Goal: Communication & Community: Answer question/provide support

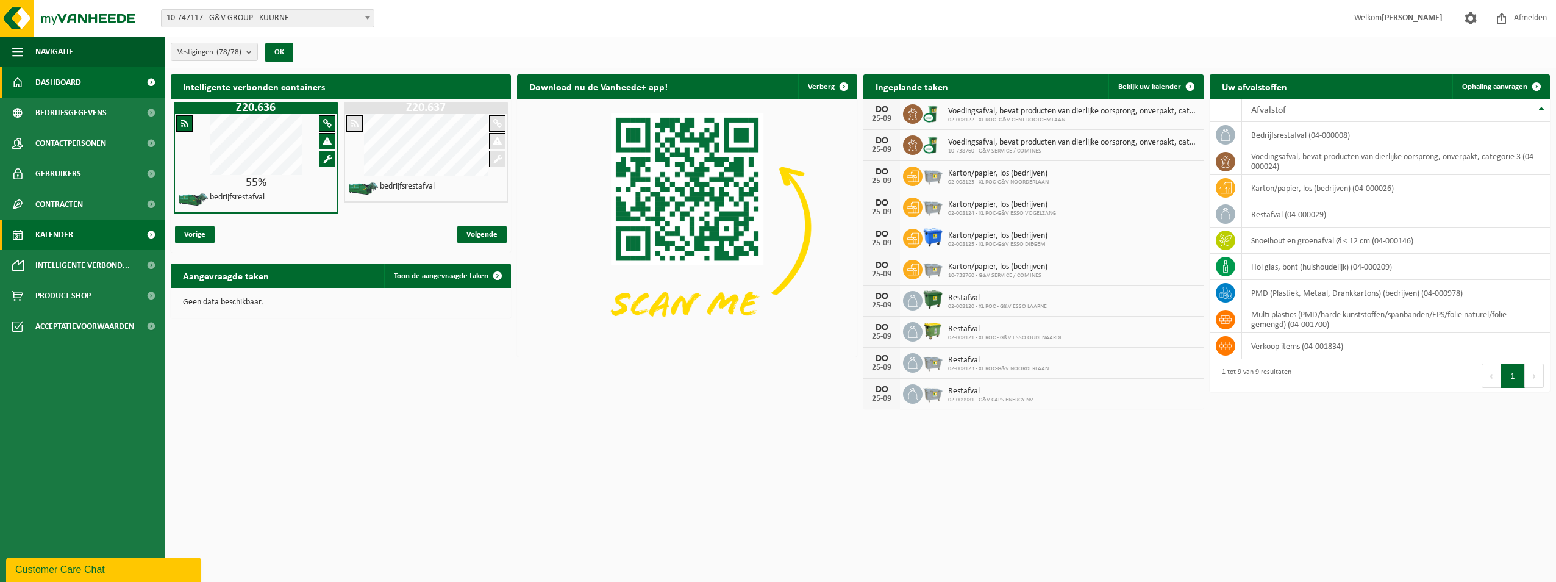
click at [59, 237] on span "Kalender" at bounding box center [54, 235] width 38 height 30
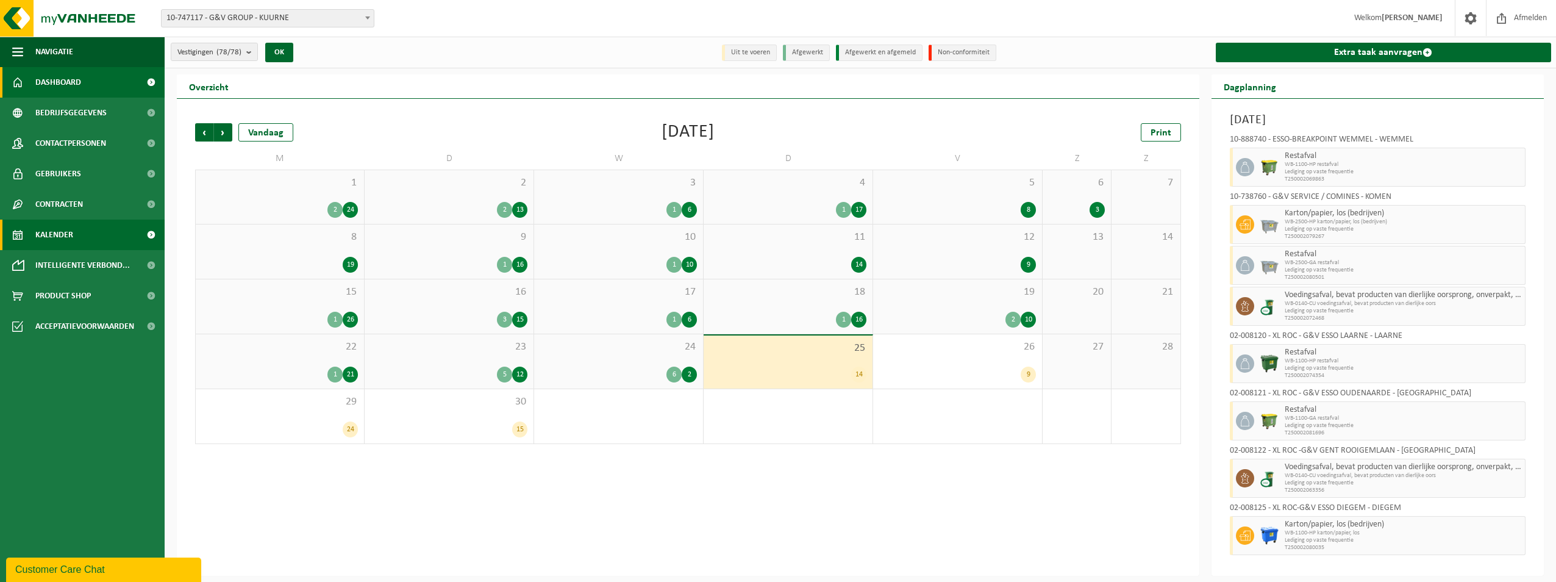
click at [124, 76] on link "Dashboard" at bounding box center [82, 82] width 165 height 30
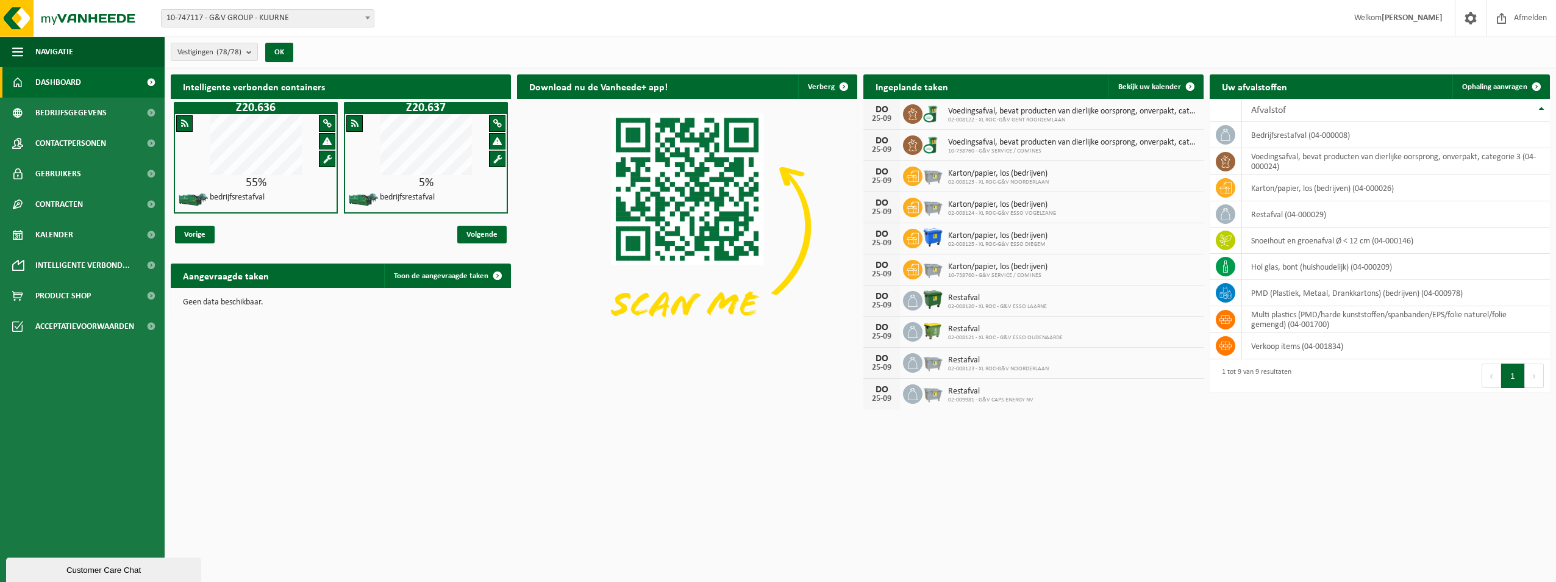
click at [95, 79] on link "Dashboard" at bounding box center [82, 82] width 165 height 30
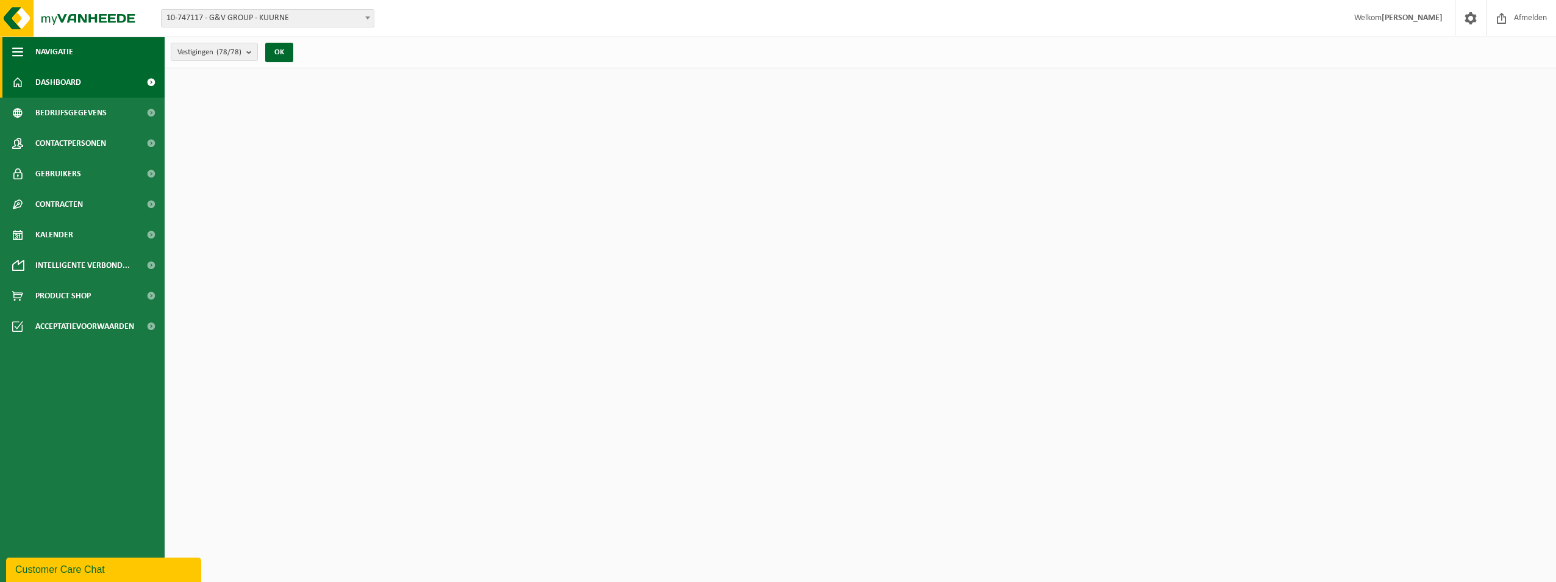
click at [13, 47] on span "button" at bounding box center [17, 52] width 11 height 30
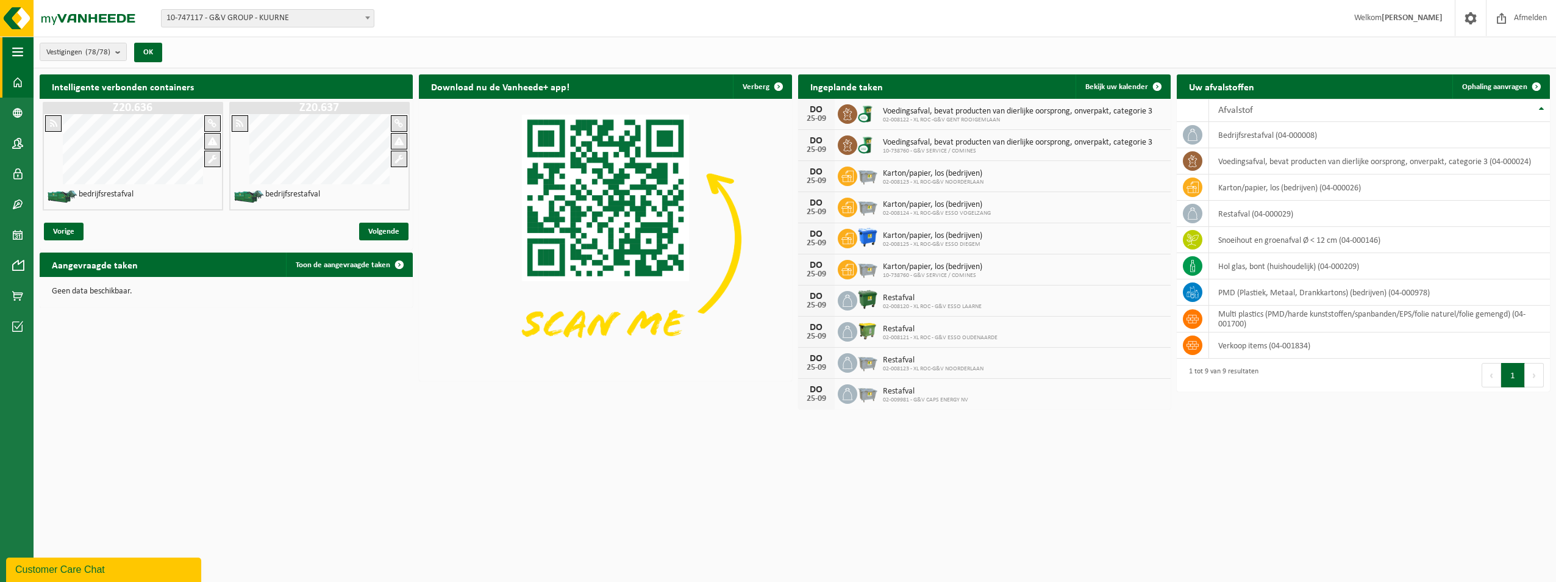
click at [13, 47] on span "button" at bounding box center [17, 52] width 11 height 30
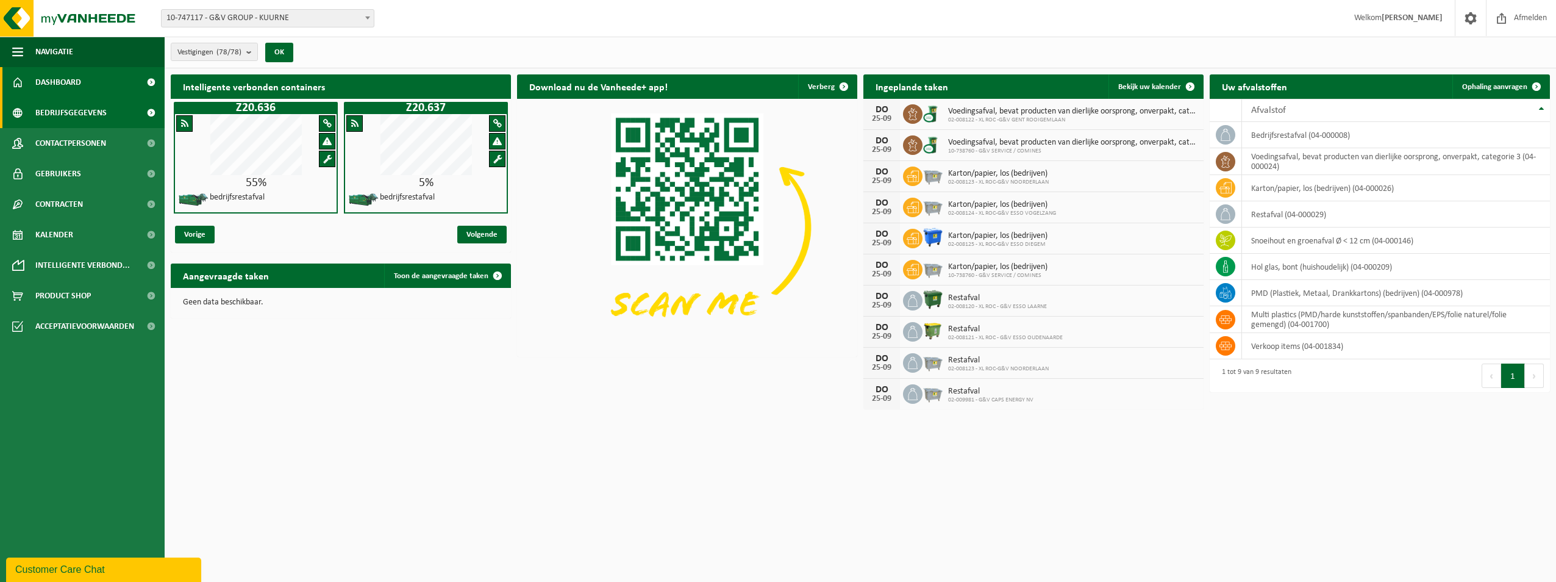
click at [104, 106] on span "Bedrijfsgegevens" at bounding box center [70, 113] width 71 height 30
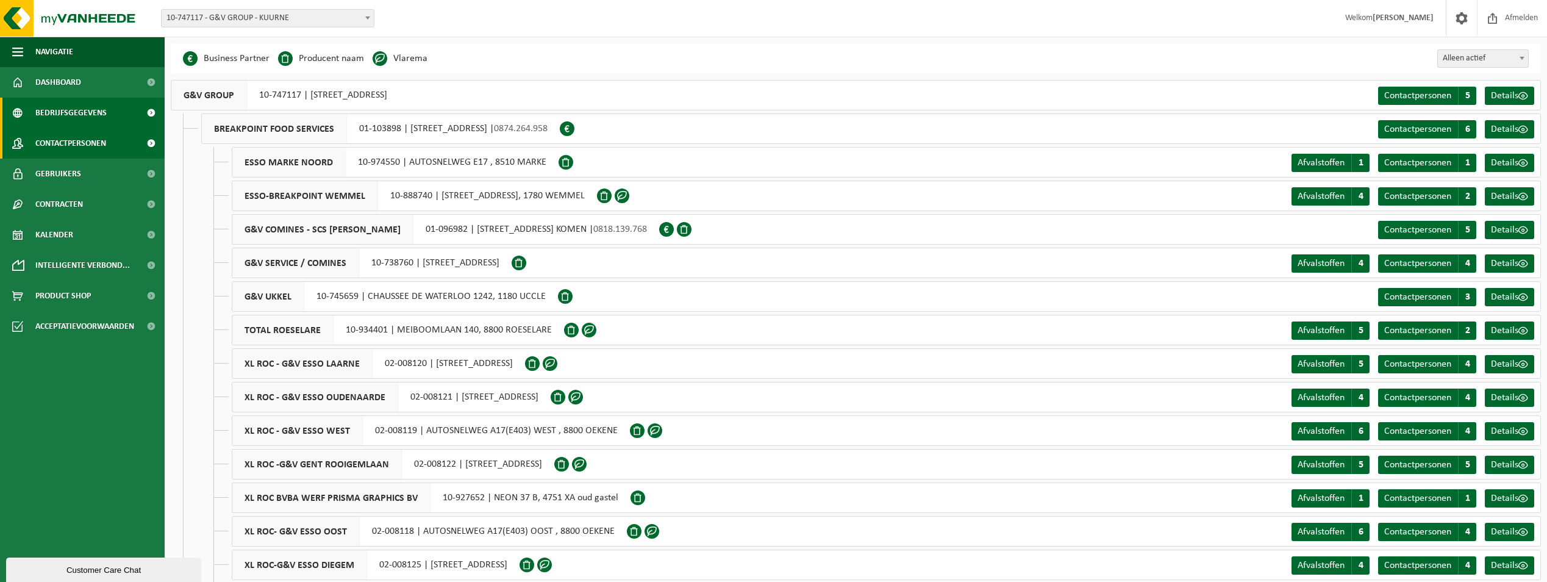
click at [55, 137] on span "Contactpersonen" at bounding box center [70, 143] width 71 height 30
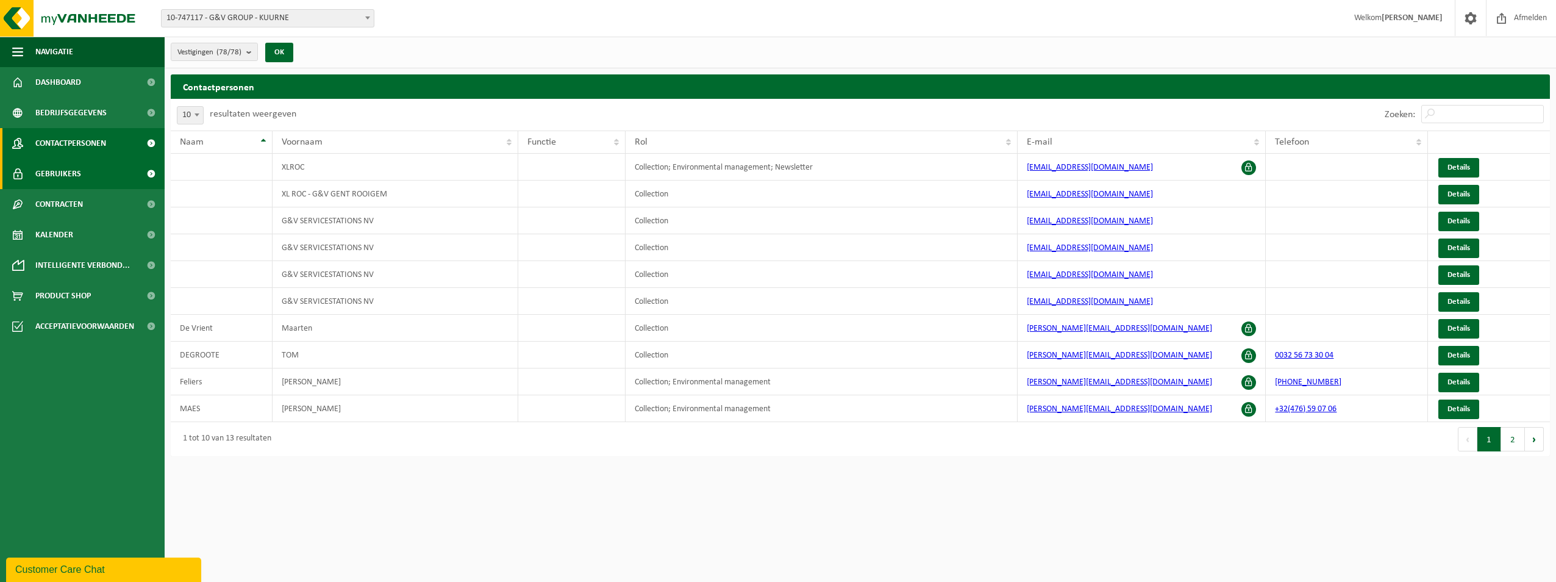
click at [74, 180] on span "Gebruikers" at bounding box center [58, 174] width 46 height 30
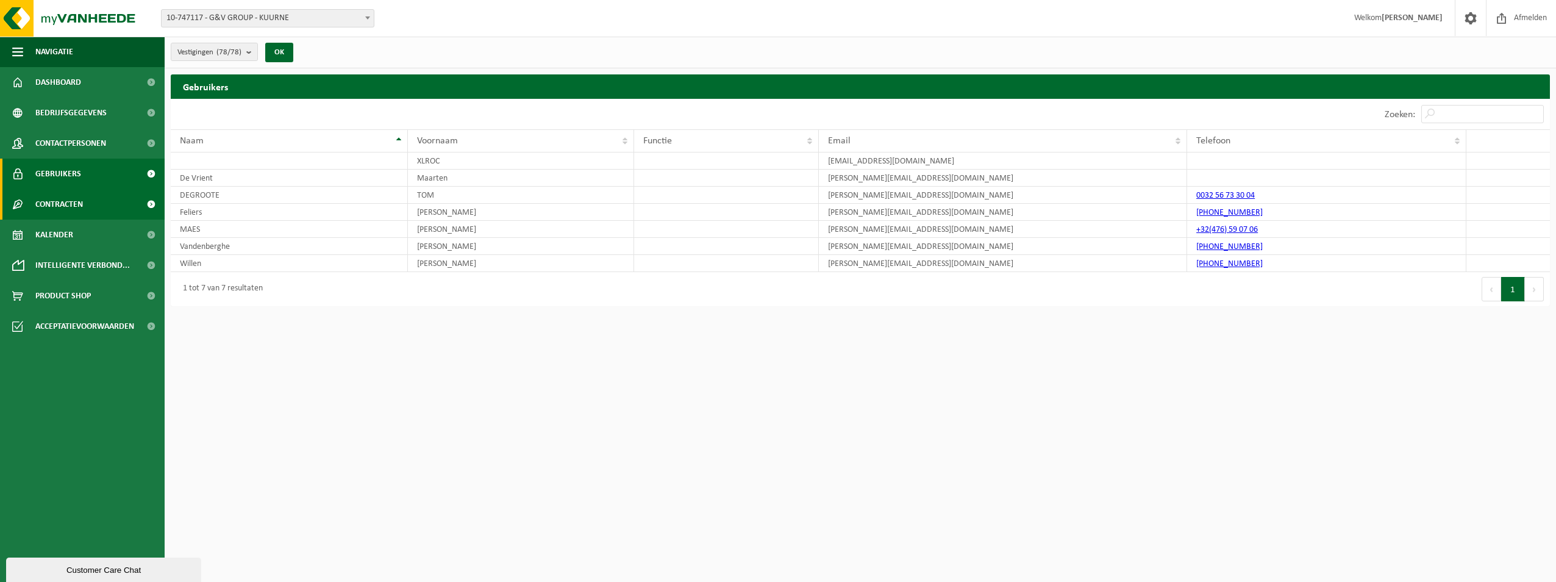
click at [94, 206] on link "Contracten" at bounding box center [82, 204] width 165 height 30
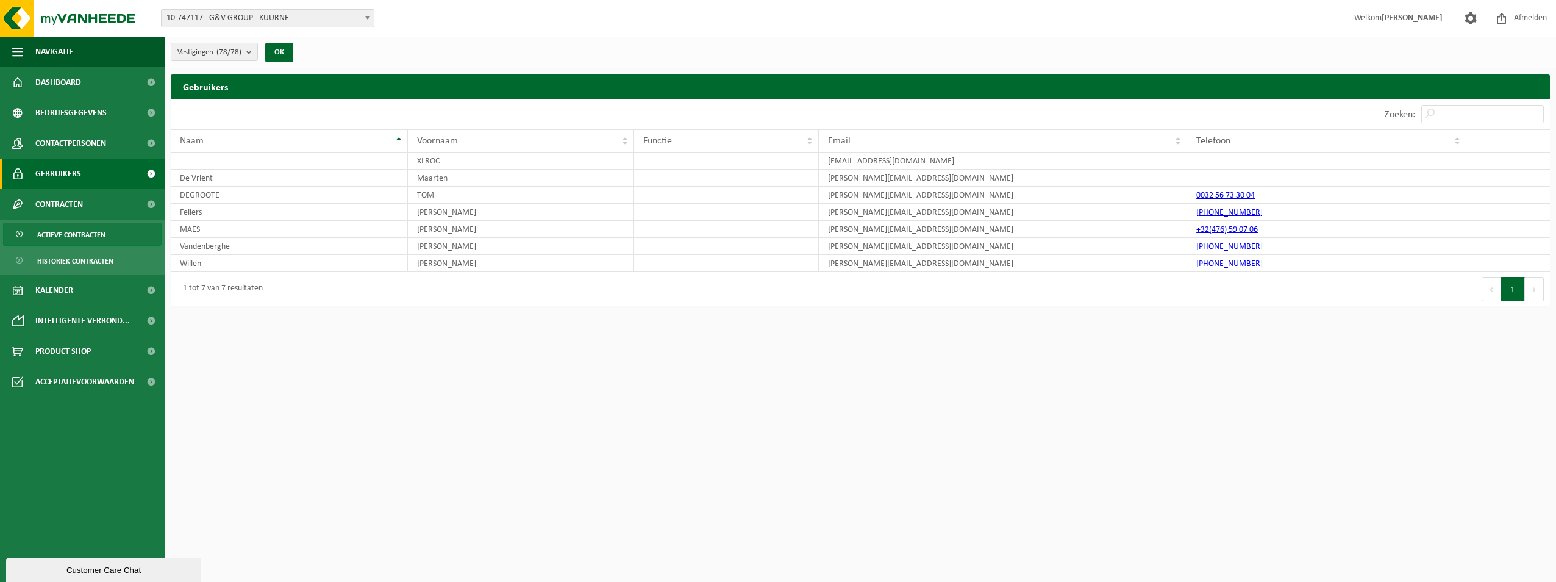
click at [91, 231] on span "Actieve contracten" at bounding box center [71, 234] width 68 height 23
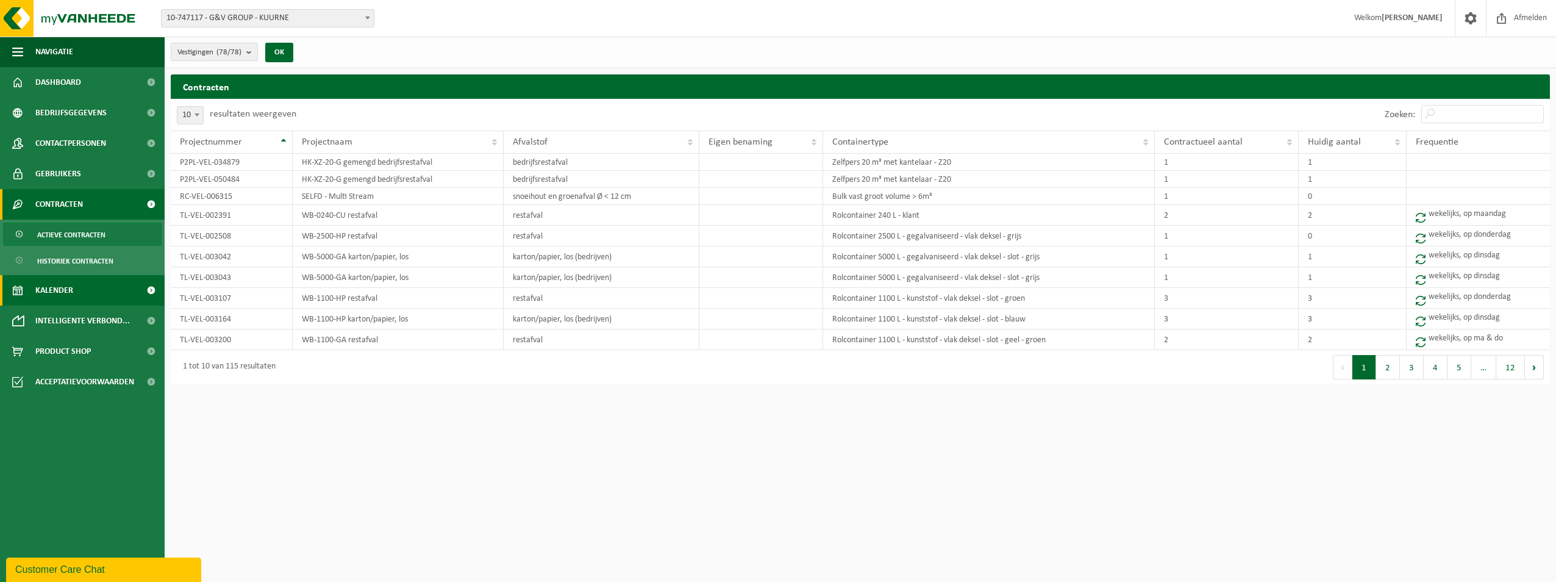
click at [88, 285] on link "Kalender" at bounding box center [82, 290] width 165 height 30
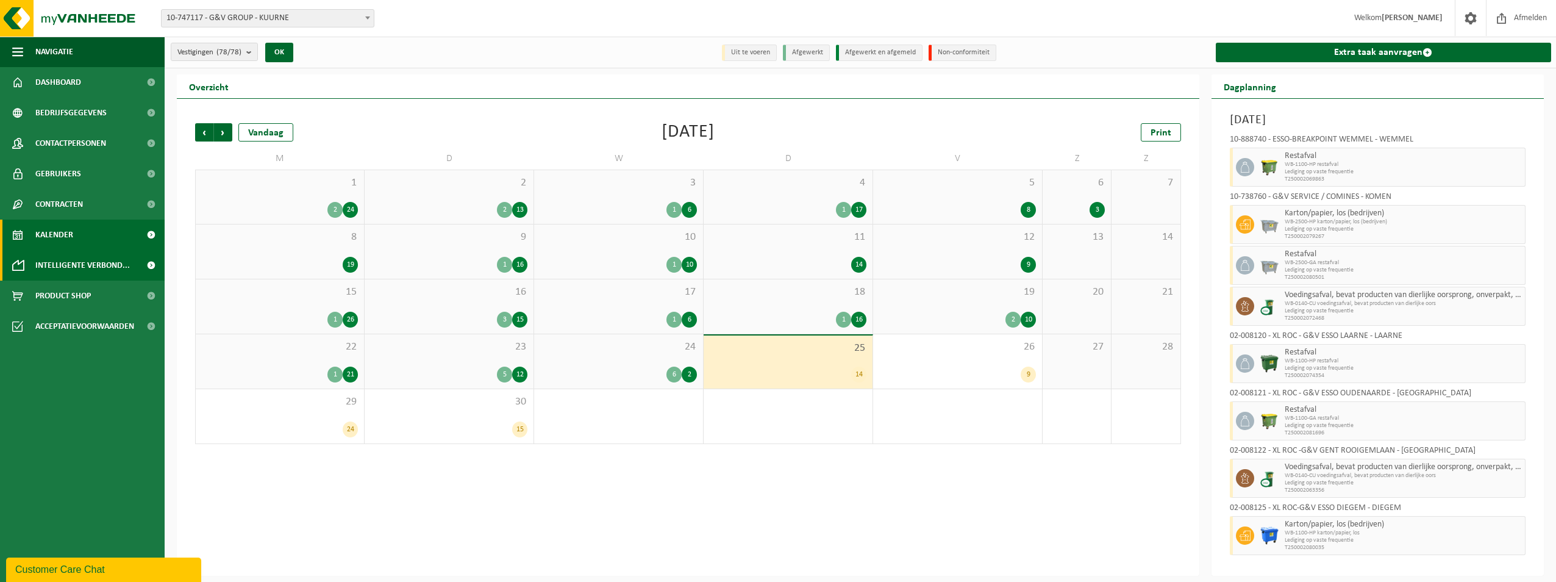
click at [90, 259] on span "Intelligente verbond..." at bounding box center [82, 265] width 95 height 30
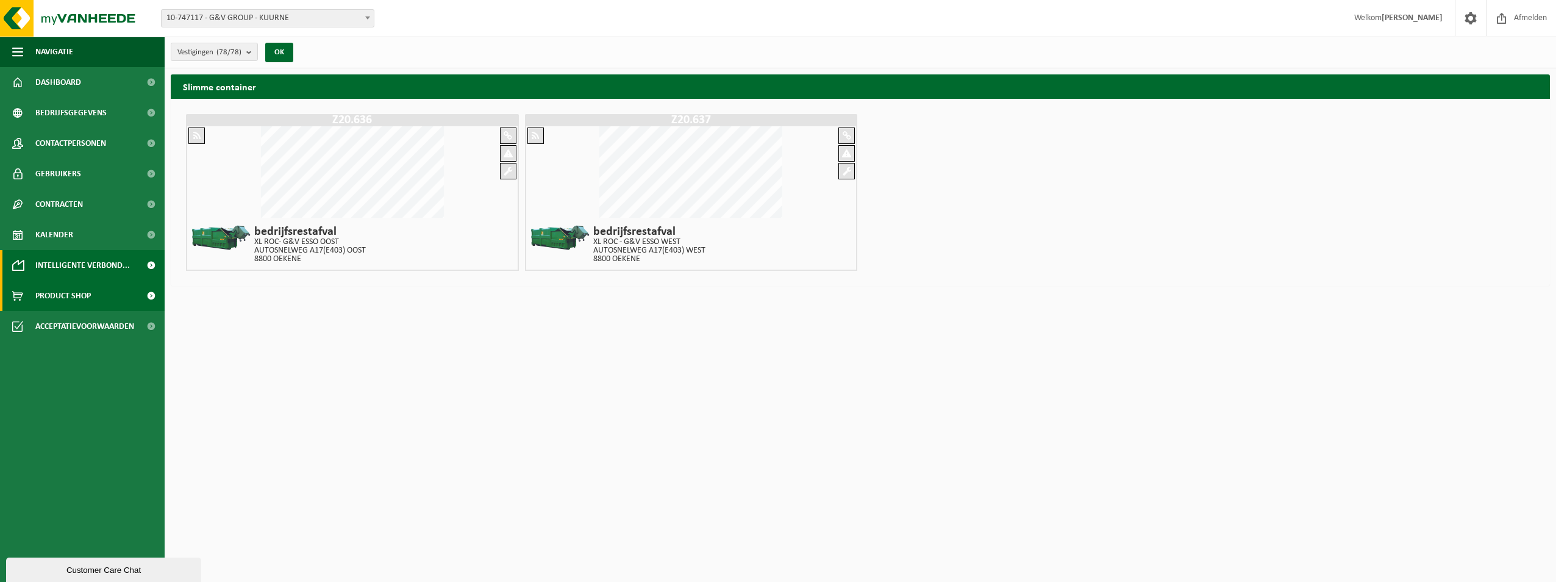
click at [80, 290] on span "Product Shop" at bounding box center [62, 296] width 55 height 30
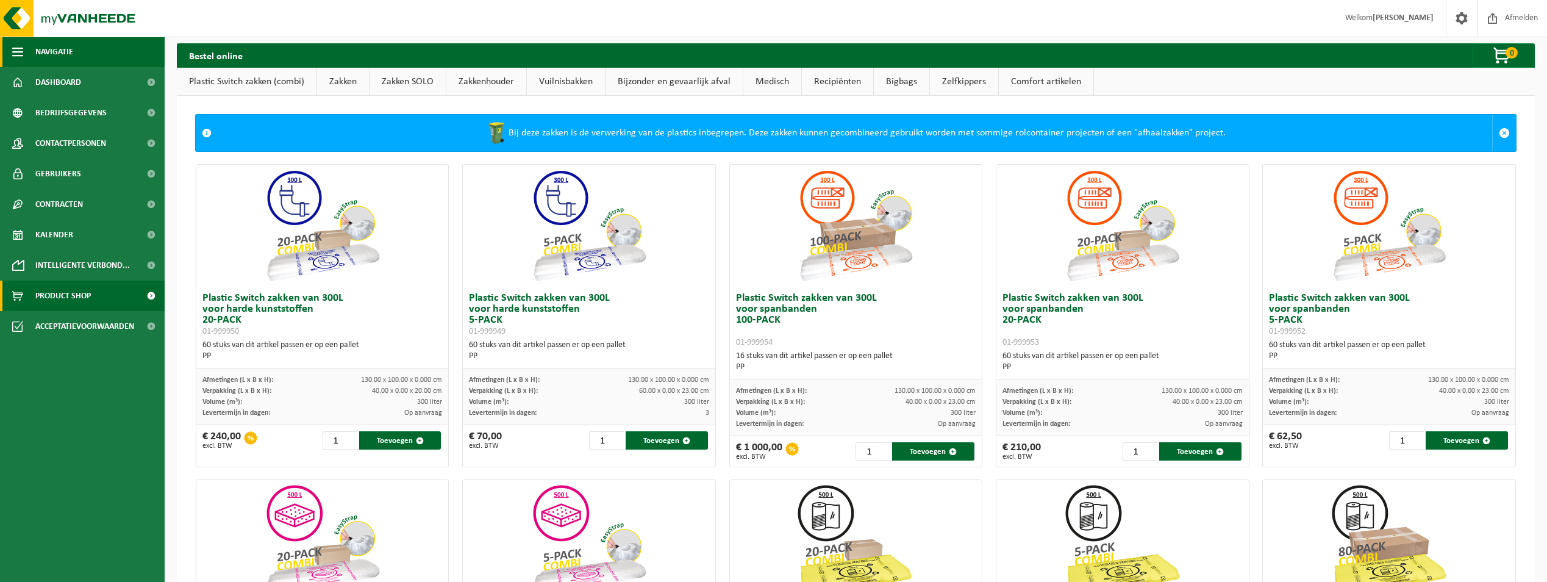
click at [54, 53] on span "Navigatie" at bounding box center [54, 52] width 38 height 30
click at [1461, 18] on span at bounding box center [1462, 18] width 18 height 36
click at [1463, 21] on span at bounding box center [1462, 18] width 18 height 36
click at [1463, 18] on span at bounding box center [1462, 18] width 18 height 36
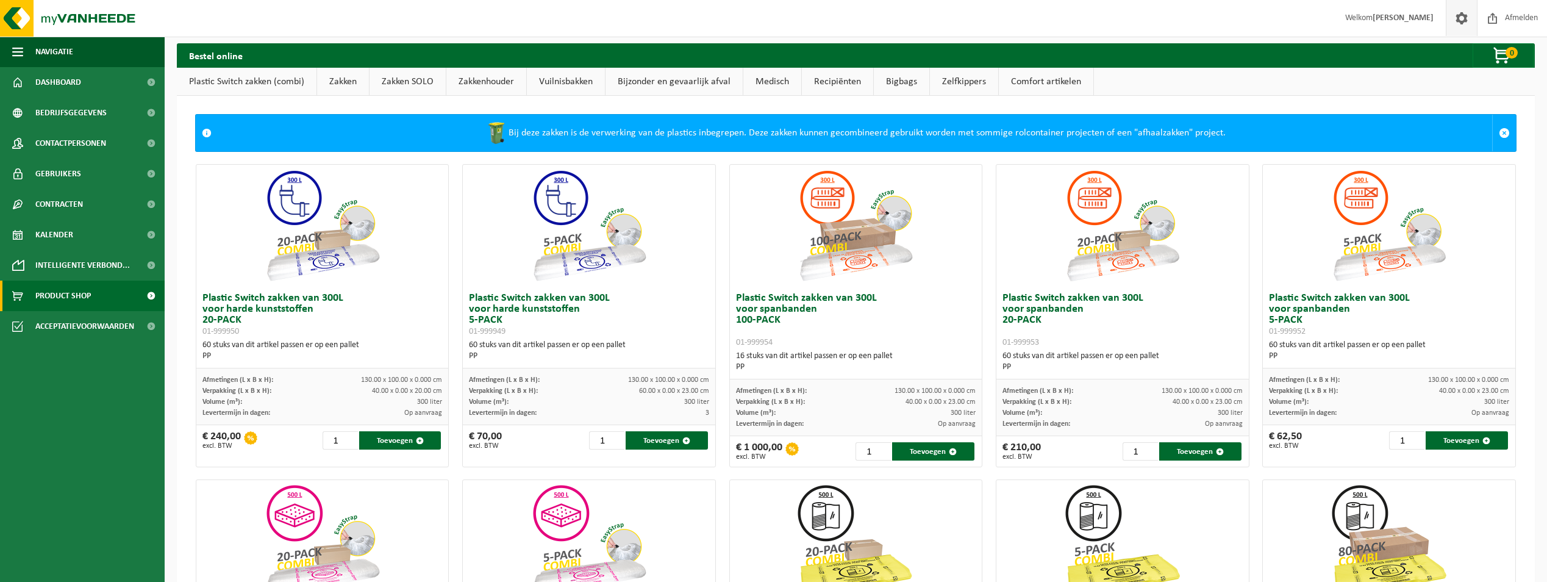
click at [1463, 18] on span at bounding box center [1462, 18] width 18 height 36
click at [1471, 13] on link at bounding box center [1461, 18] width 31 height 36
click at [60, 74] on span "Dashboard" at bounding box center [58, 82] width 46 height 30
click at [60, 81] on span "Dashboard" at bounding box center [58, 82] width 46 height 30
click at [59, 81] on span "Dashboard" at bounding box center [58, 82] width 46 height 30
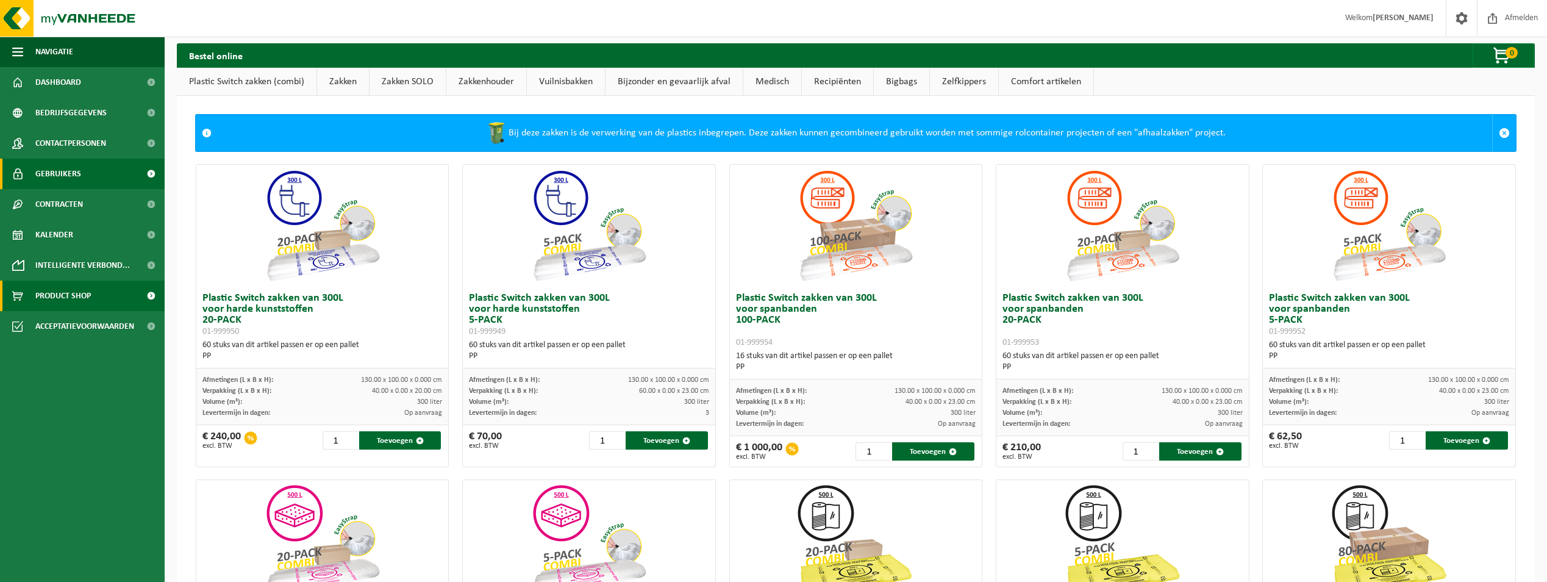
click at [82, 171] on link "Gebruikers" at bounding box center [82, 174] width 165 height 30
click at [102, 91] on link "Dashboard" at bounding box center [82, 82] width 165 height 30
click at [67, 112] on span "Bedrijfsgegevens" at bounding box center [70, 113] width 71 height 30
click at [1468, 18] on span at bounding box center [1462, 18] width 18 height 36
click at [97, 13] on img at bounding box center [73, 18] width 146 height 37
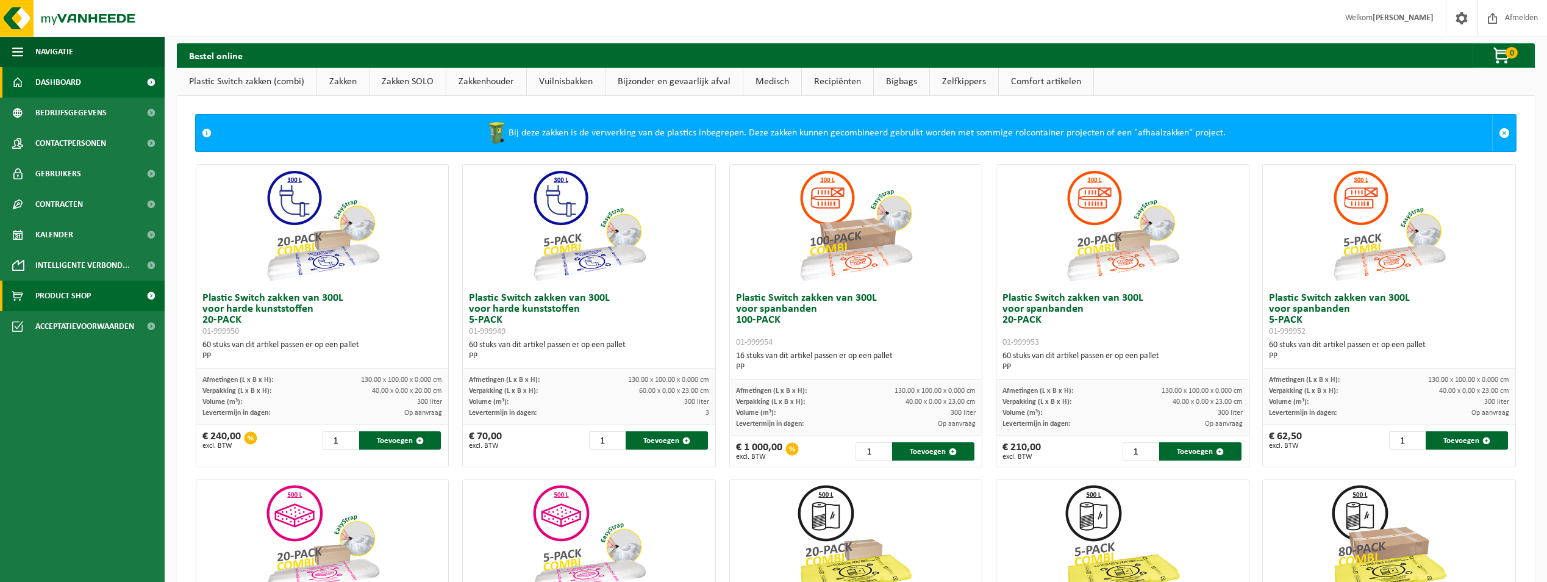
click at [56, 75] on span "Dashboard" at bounding box center [58, 82] width 46 height 30
click at [1524, 18] on span "Afmelden" at bounding box center [1521, 18] width 39 height 36
click at [1508, 23] on span "Afmelden" at bounding box center [1521, 18] width 39 height 36
click at [1514, 20] on span "Afmelden" at bounding box center [1521, 18] width 39 height 36
click at [1456, 16] on span at bounding box center [1462, 18] width 18 height 36
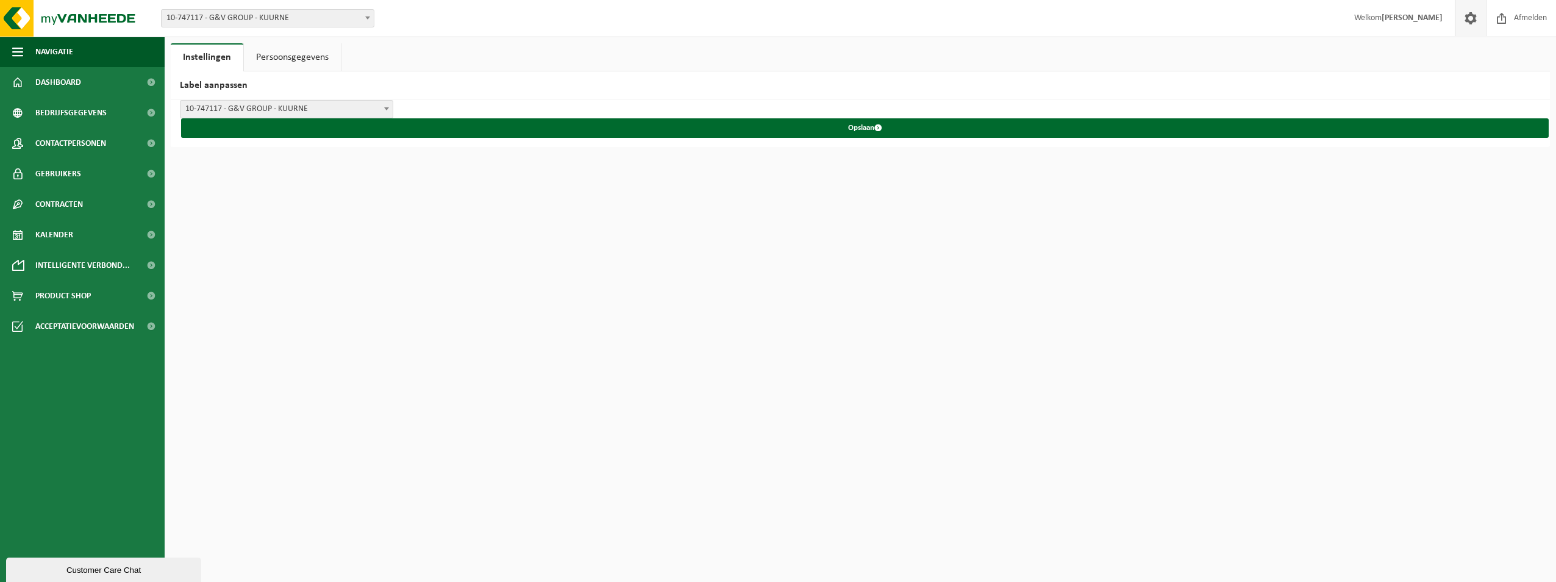
click at [126, 570] on div "Customer Care Chat" at bounding box center [103, 569] width 177 height 9
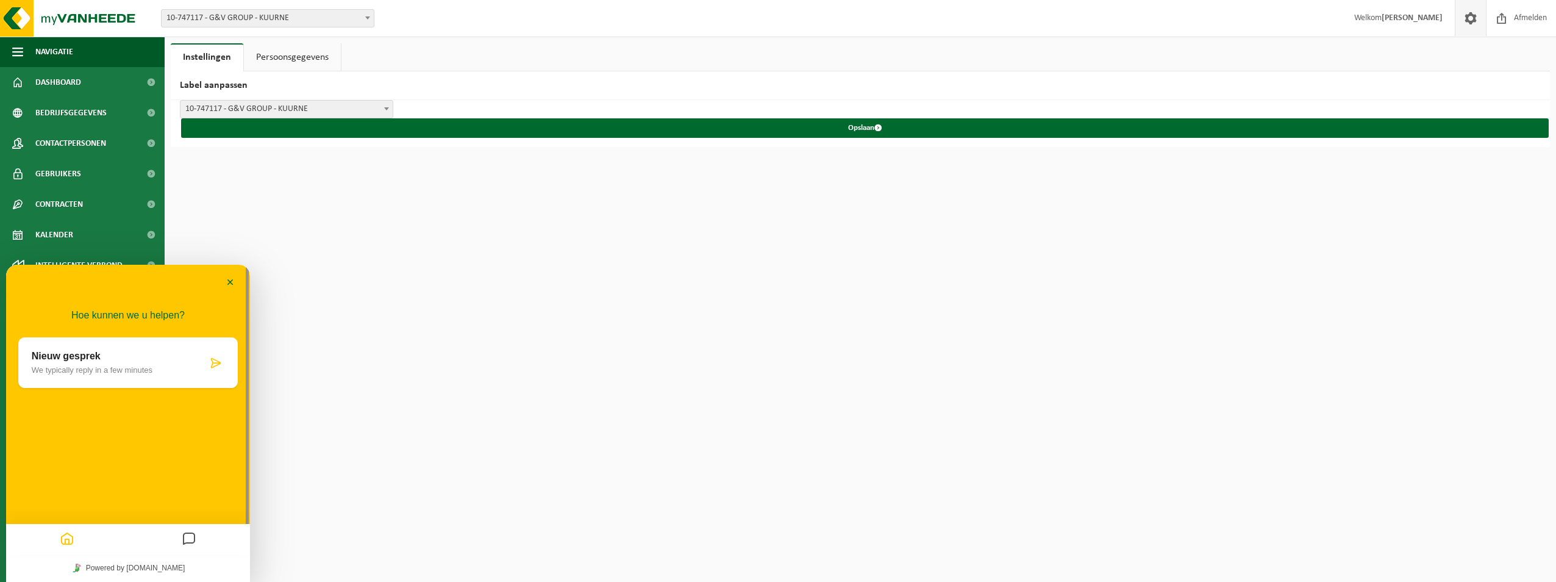
click at [149, 354] on p "Nieuw gesprek" at bounding box center [120, 356] width 176 height 11
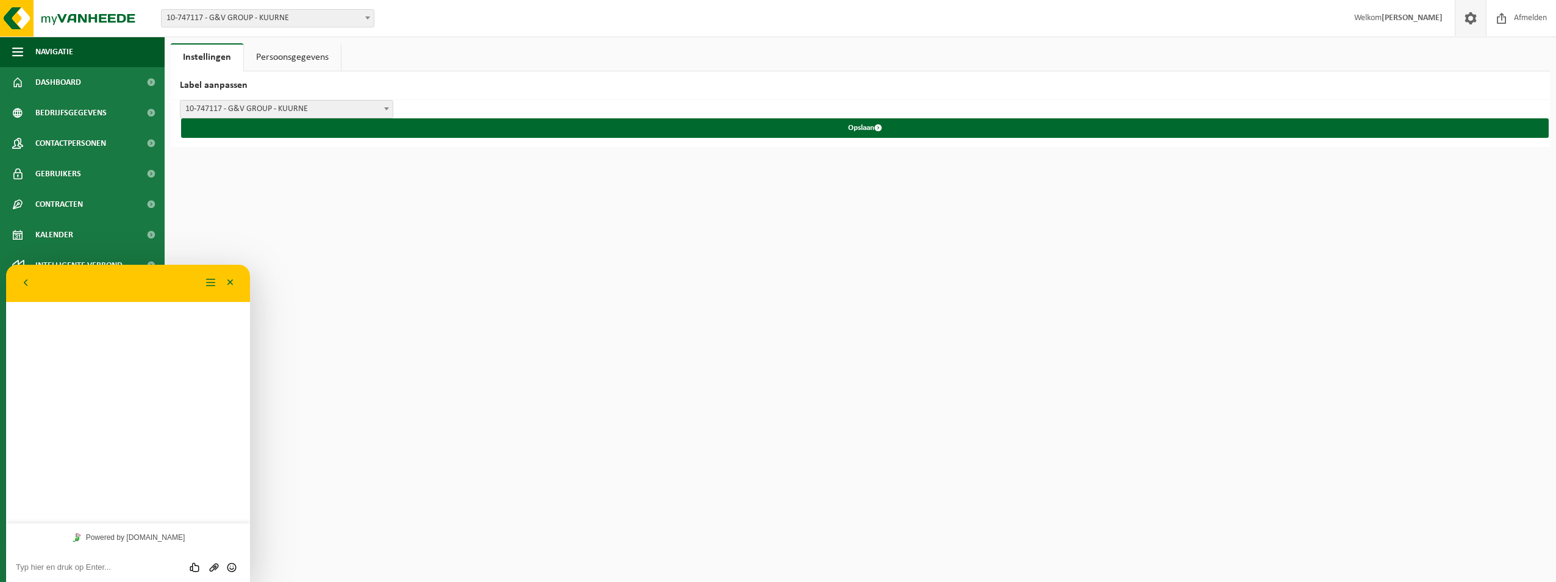
click at [131, 568] on textarea at bounding box center [128, 567] width 224 height 10
type textarea "hallo Kan ik via MyVanheede een rapport downloaden waarop staat hoeveel kg afva…"
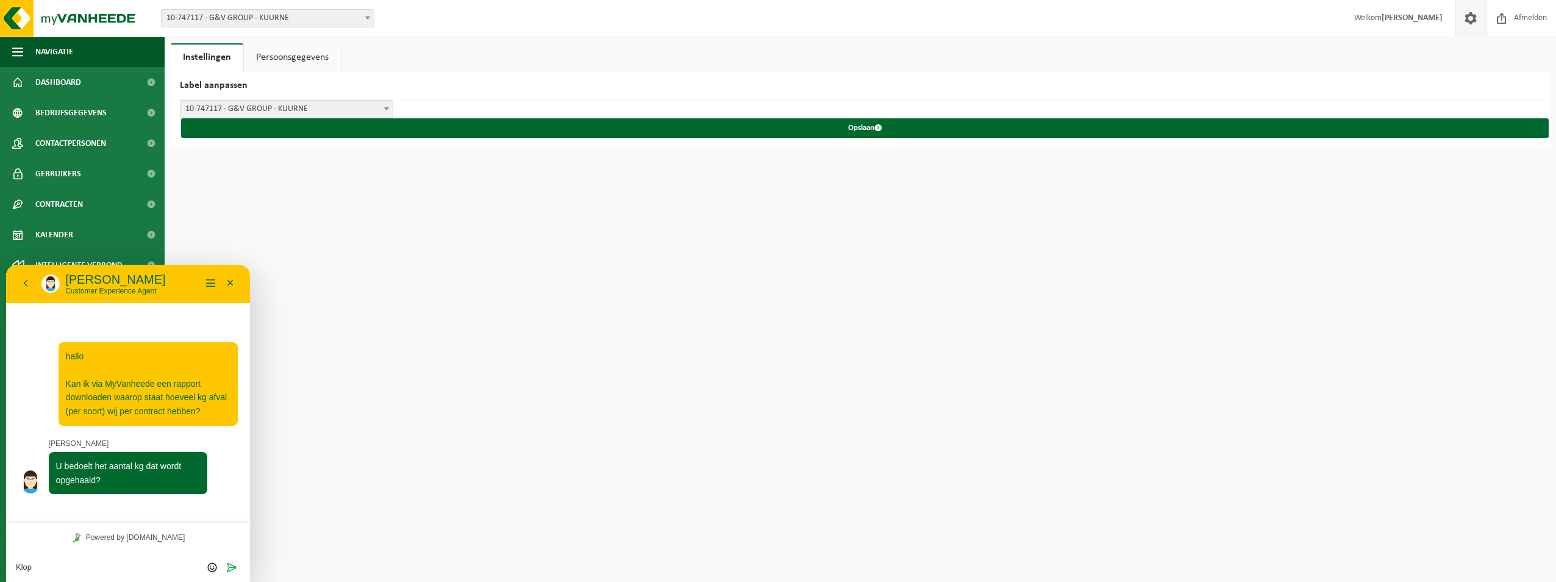
type textarea "Klopt"
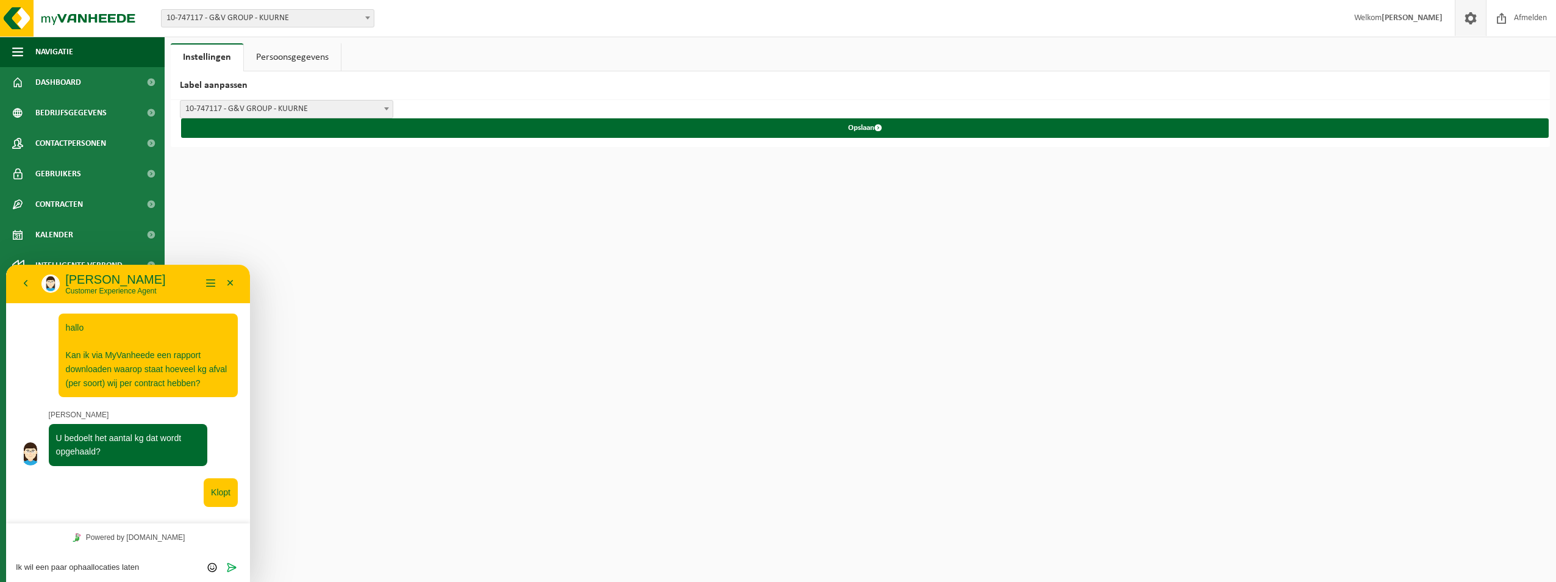
type textarea "Ik wil een paar ophaallocaties laten"
click at [92, 565] on textarea "Ik wil een paar ophaallocaties laten" at bounding box center [128, 567] width 224 height 10
click at [157, 562] on textarea "Ik wil een paar ophaallocaties laten" at bounding box center [128, 567] width 224 height 10
drag, startPoint x: 166, startPoint y: 567, endPoint x: -2, endPoint y: 568, distance: 168.9
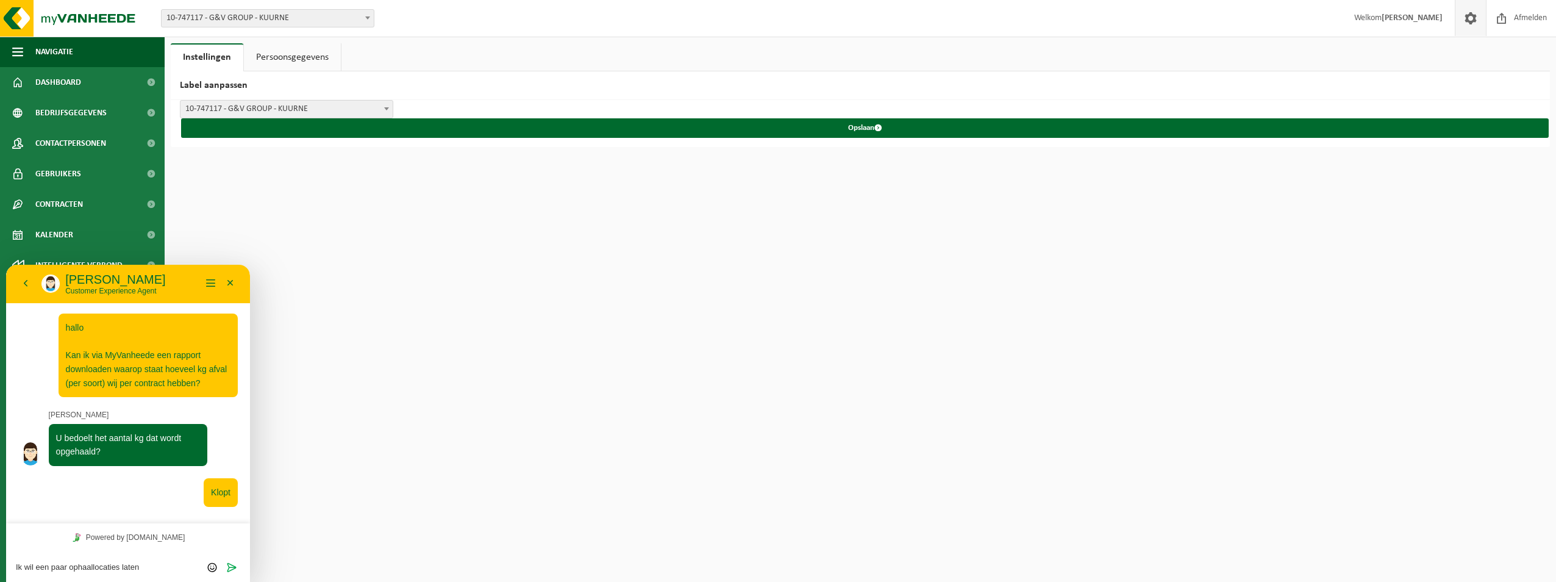
click at [6, 568] on html "Terug [PERSON_NAME] Customer Experience Agent Menu Minimaliseer Terug Powered b…" at bounding box center [128, 423] width 244 height 317
click at [61, 561] on div "Beoordeel deze chat Upload bestand Emoji invoeren" at bounding box center [128, 566] width 224 height 11
click at [68, 565] on textarea at bounding box center [128, 567] width 224 height 10
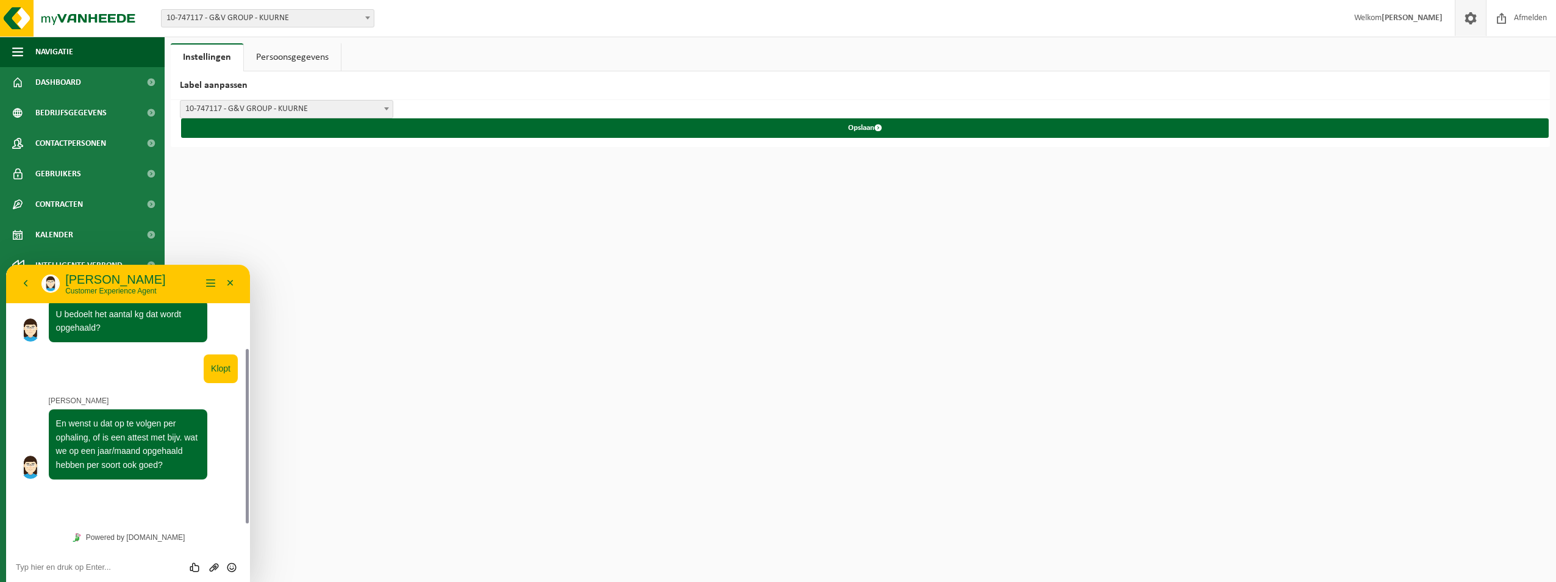
scroll to position [90, 0]
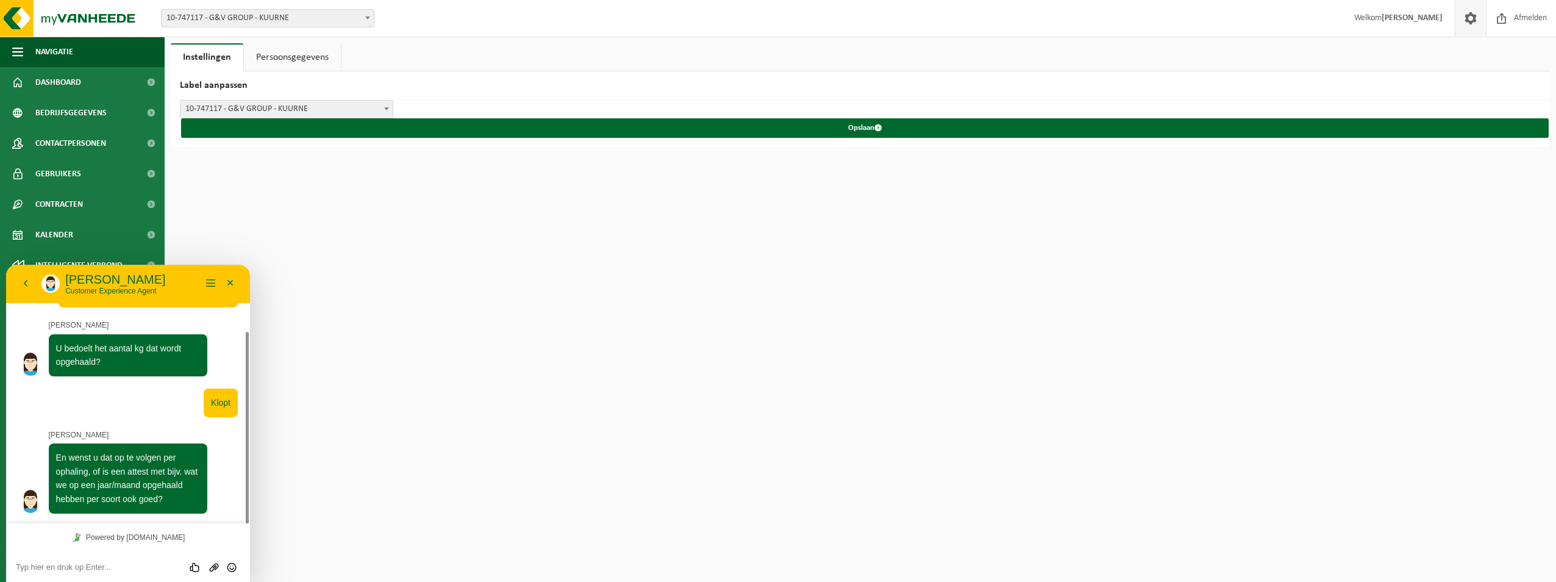
click at [63, 566] on textarea at bounding box center [128, 567] width 224 height 10
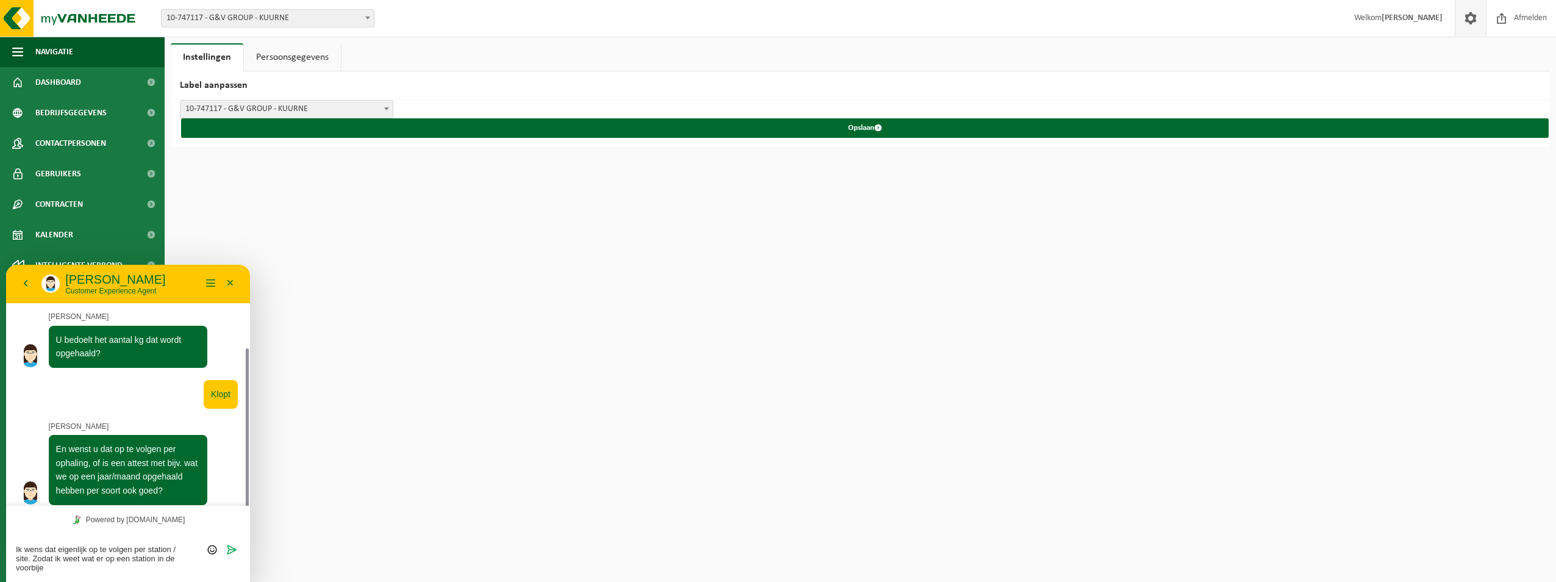
scroll to position [107, 0]
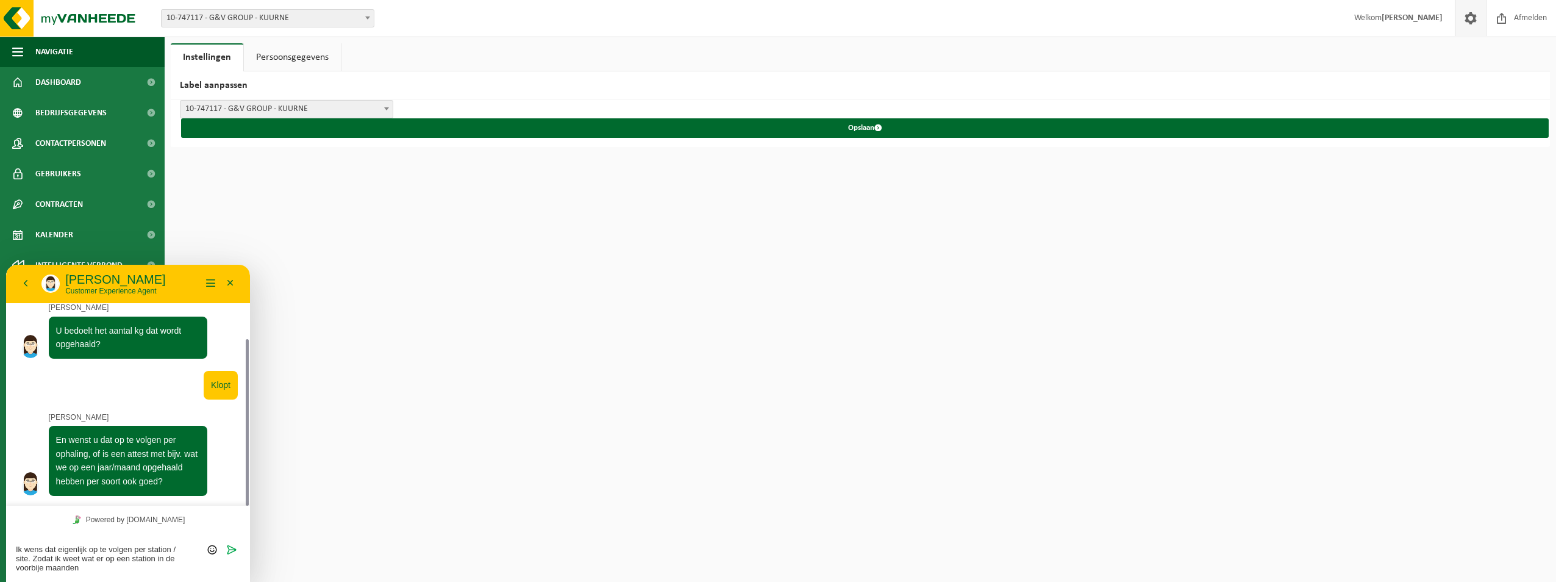
click at [128, 568] on textarea "Ik wens dat eigenlijk op te volgen per station / site. Zodat ik weet wat er op …" at bounding box center [128, 558] width 224 height 27
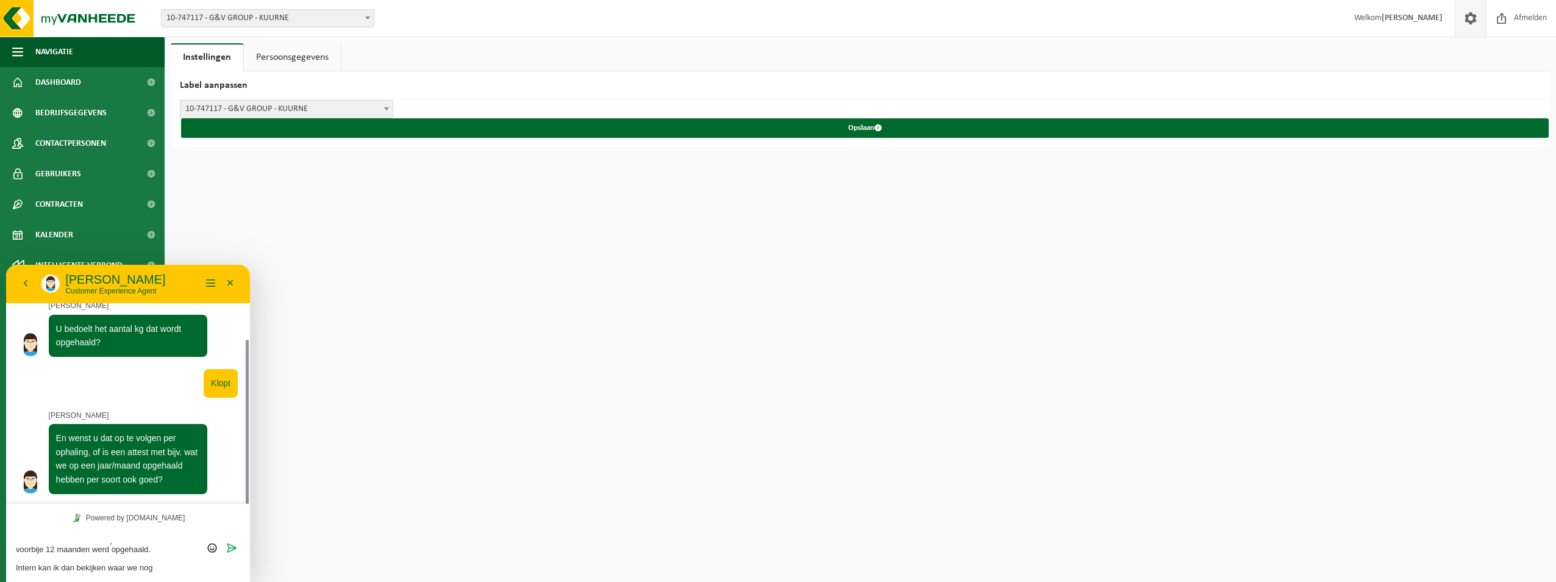
scroll to position [26, 0]
type textarea "Ik wens dat eigenlijk op te volgen per station / site. Zodat ik weet wat er op …"
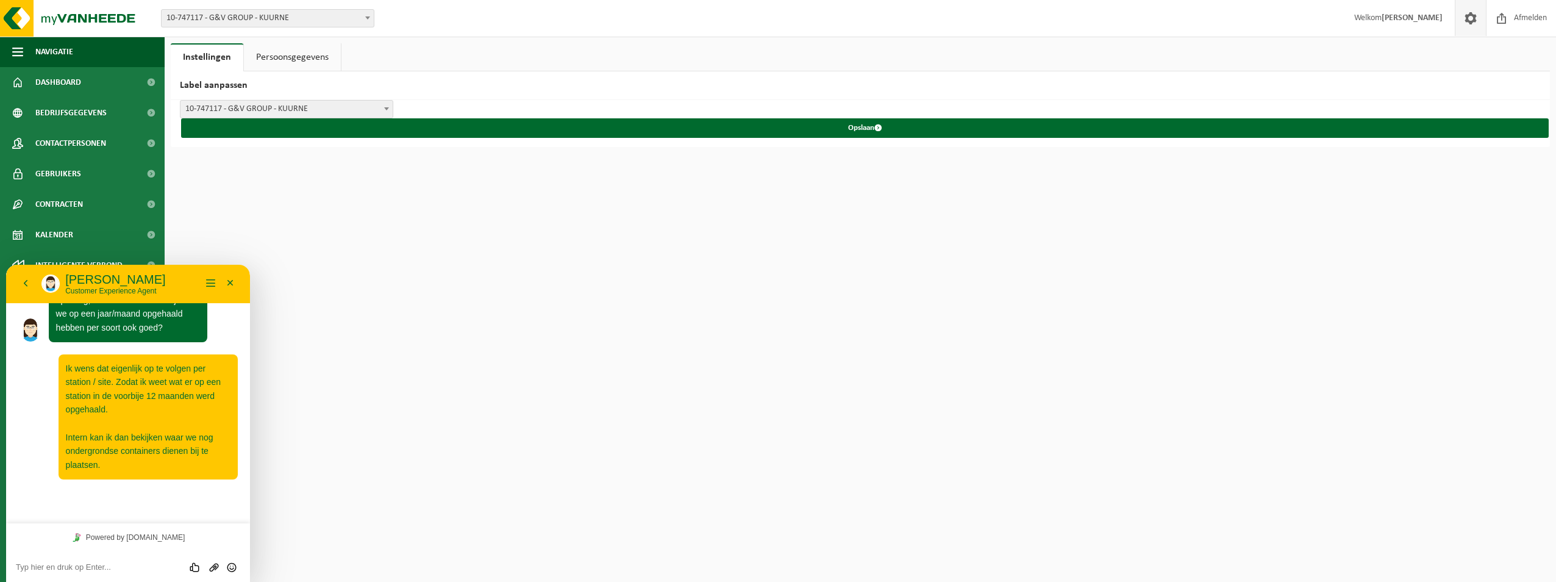
scroll to position [416, 0]
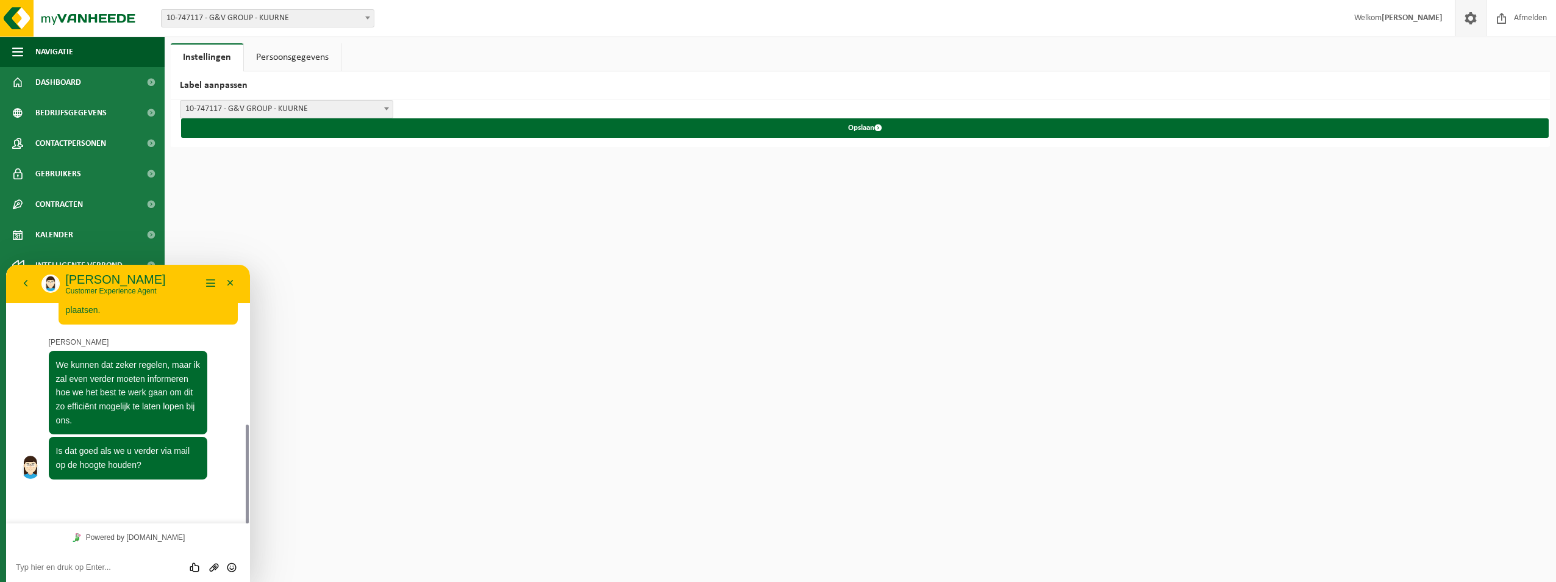
click at [77, 564] on textarea at bounding box center [128, 567] width 224 height 10
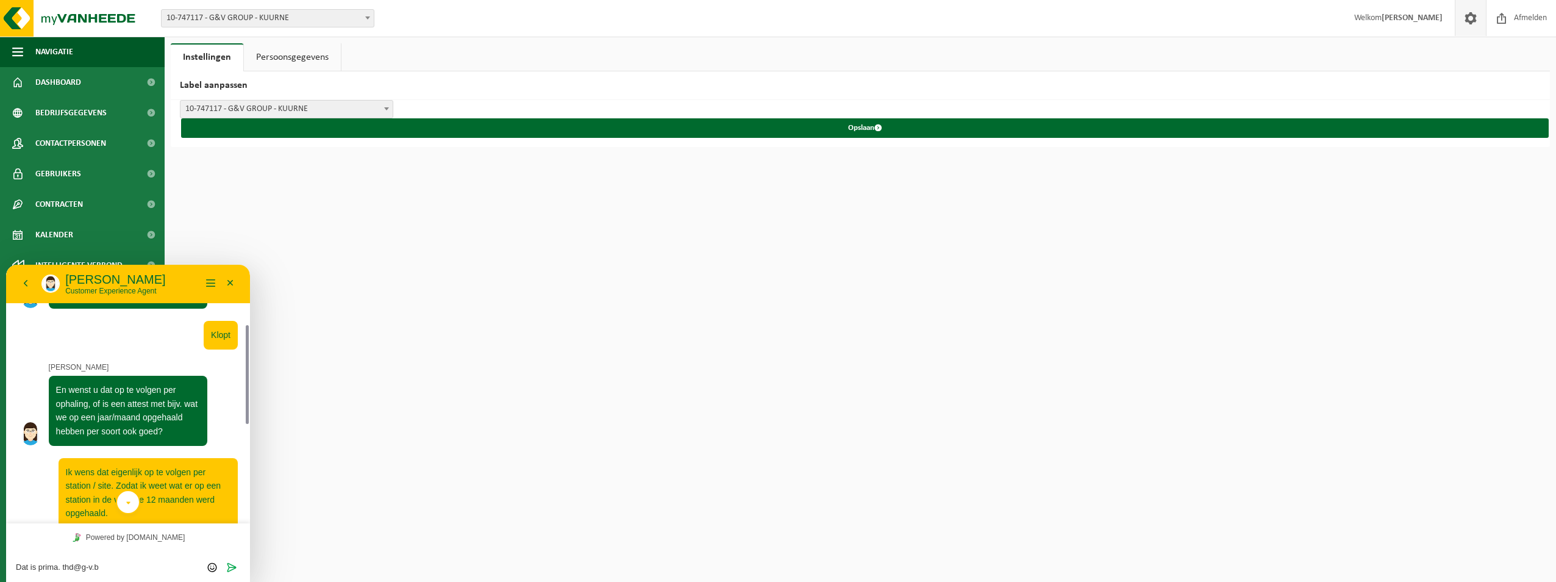
type textarea "Dat is prima. [EMAIL_ADDRESS][DOMAIN_NAME]"
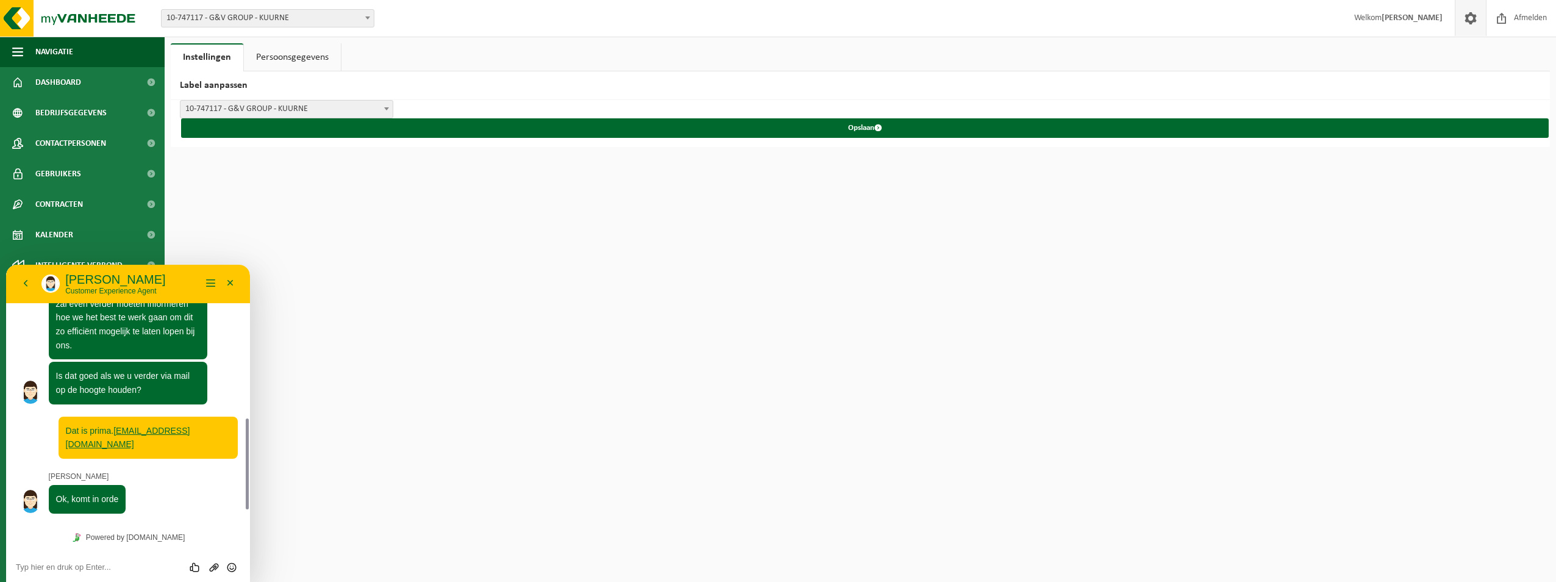
scroll to position [477, 0]
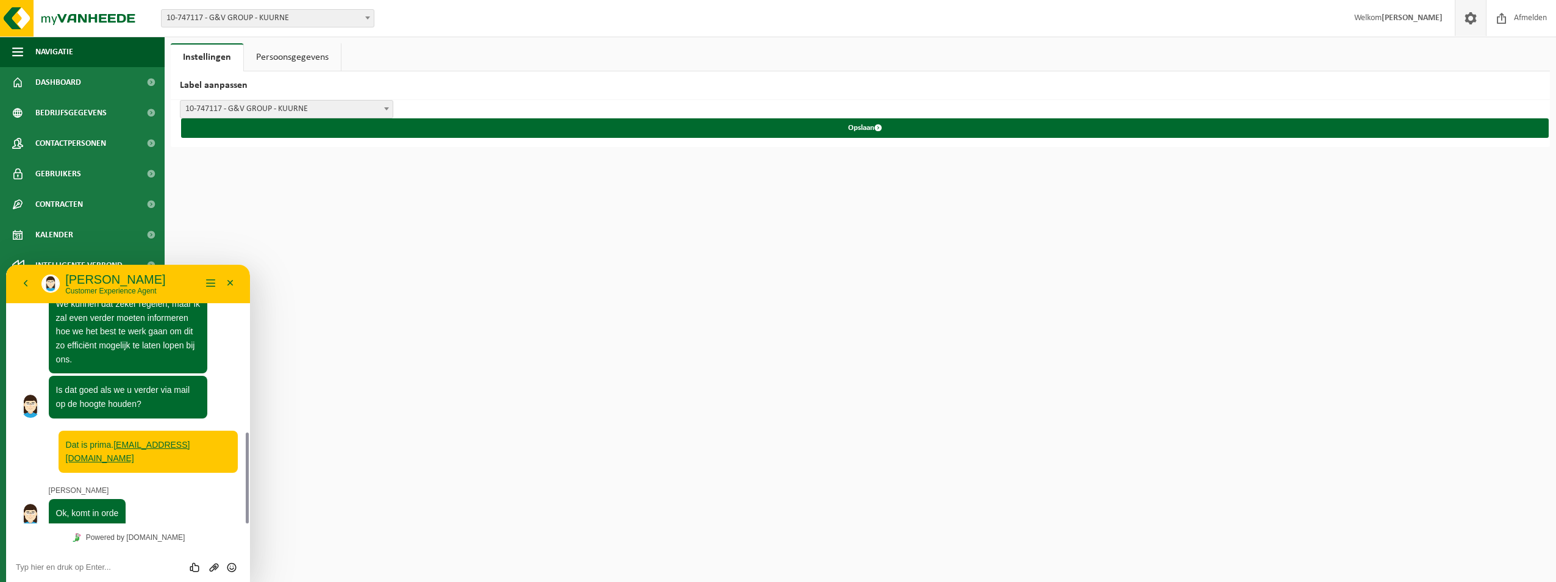
click at [67, 564] on textarea at bounding box center [128, 567] width 224 height 10
type textarea "Dank u"
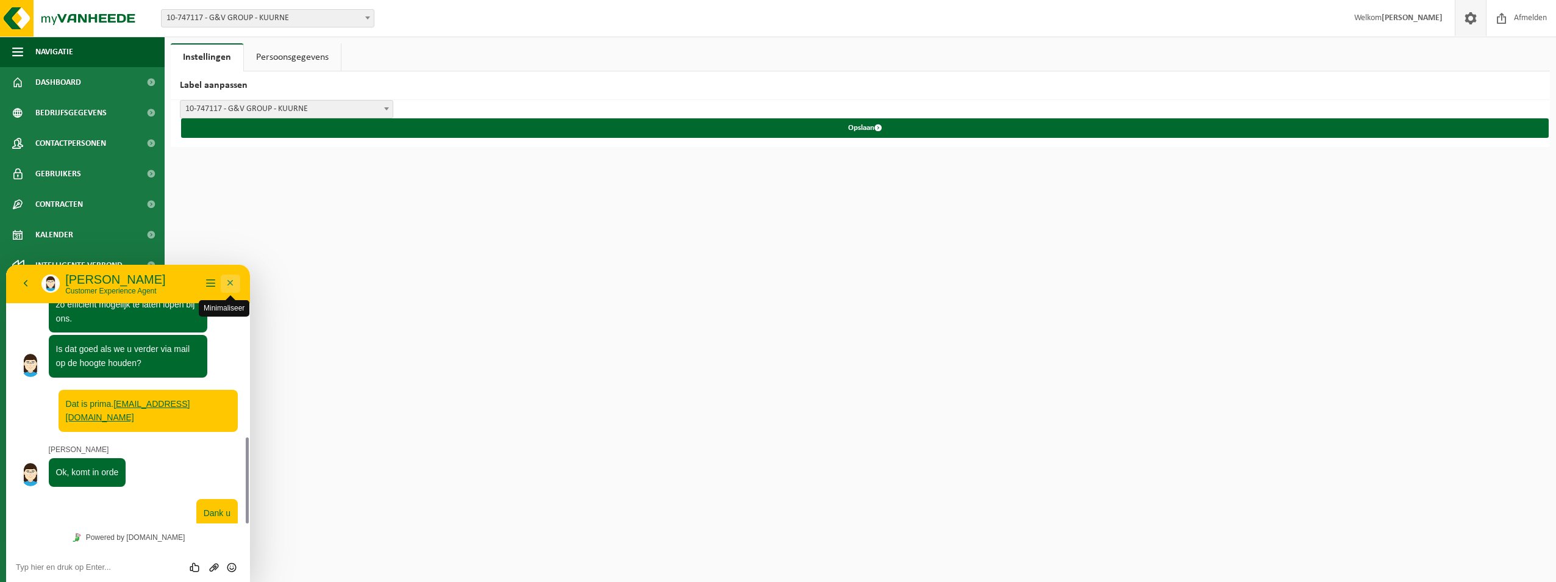
click at [233, 284] on button "Minimaliseer" at bounding box center [231, 283] width 20 height 18
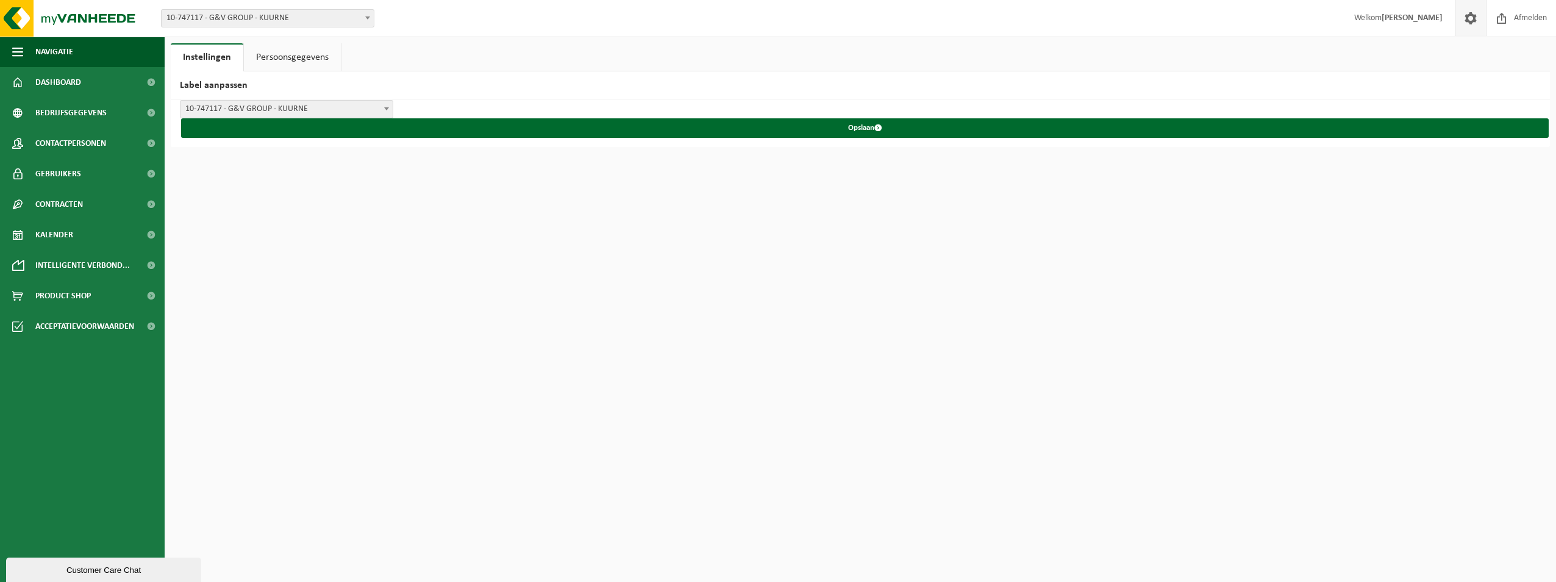
click at [1153, 57] on ul "Instellingen Persoonsgegevens" at bounding box center [861, 57] width 1380 height 28
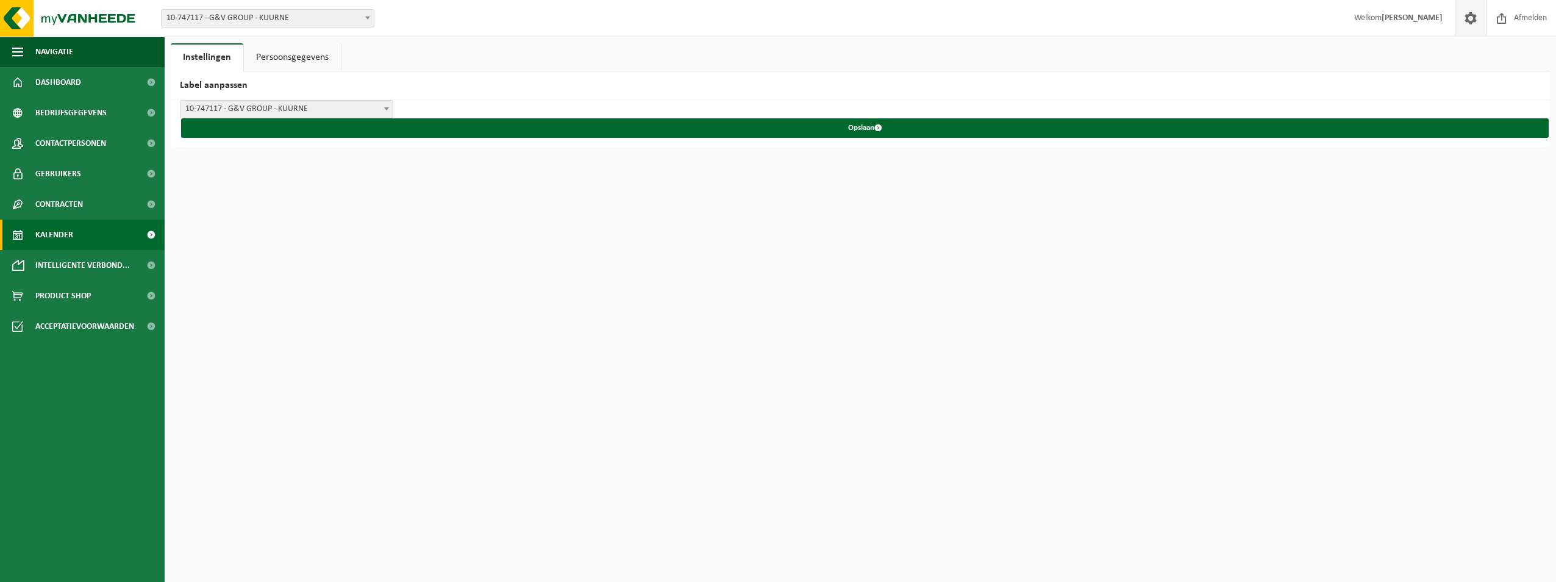
click at [77, 240] on link "Kalender" at bounding box center [82, 235] width 165 height 30
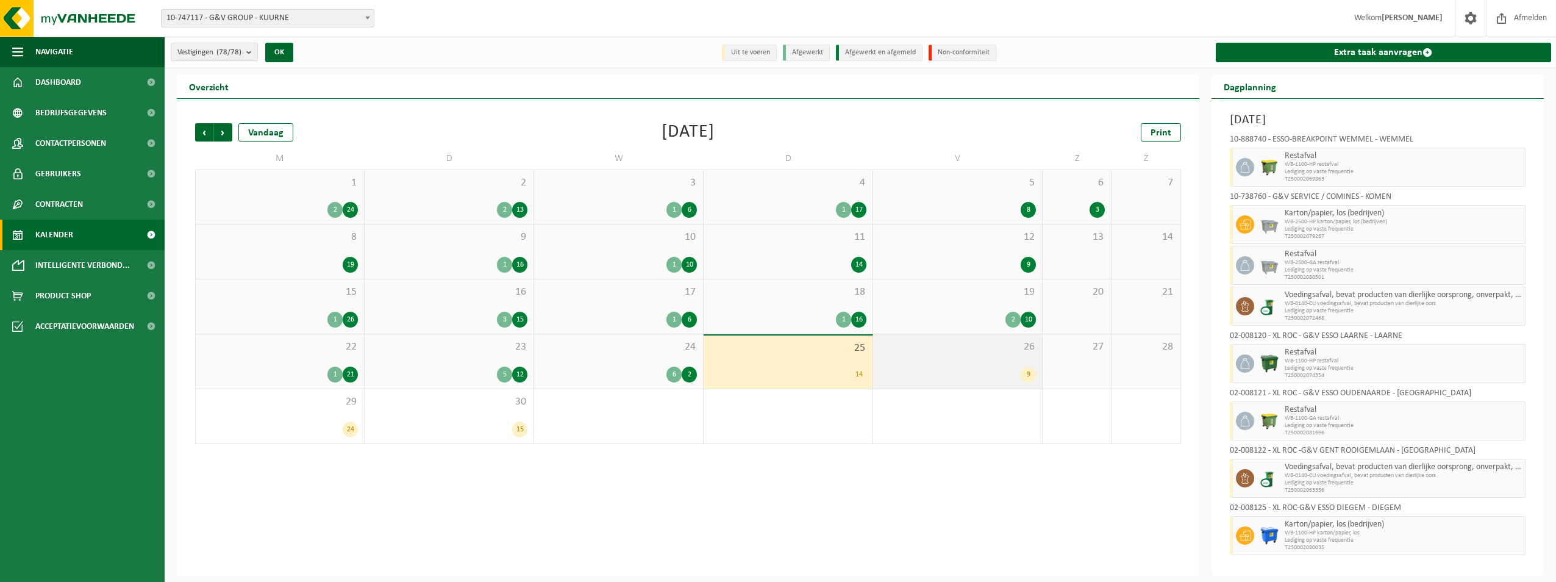
click at [972, 367] on div "9" at bounding box center [957, 375] width 157 height 16
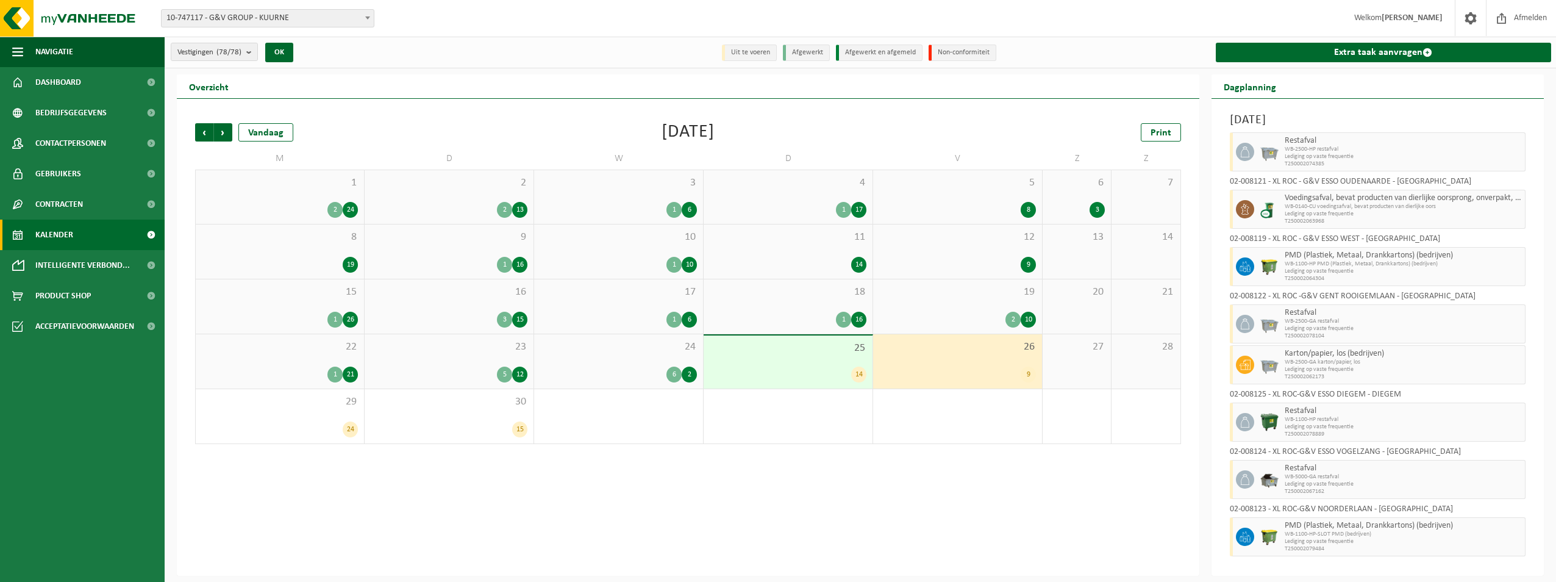
scroll to position [73, 0]
click at [1327, 480] on span "Lediging op vaste frequentie" at bounding box center [1404, 483] width 238 height 7
click at [1362, 469] on span "Restafval" at bounding box center [1404, 468] width 238 height 10
click at [656, 356] on div "24 6 2" at bounding box center [618, 361] width 169 height 54
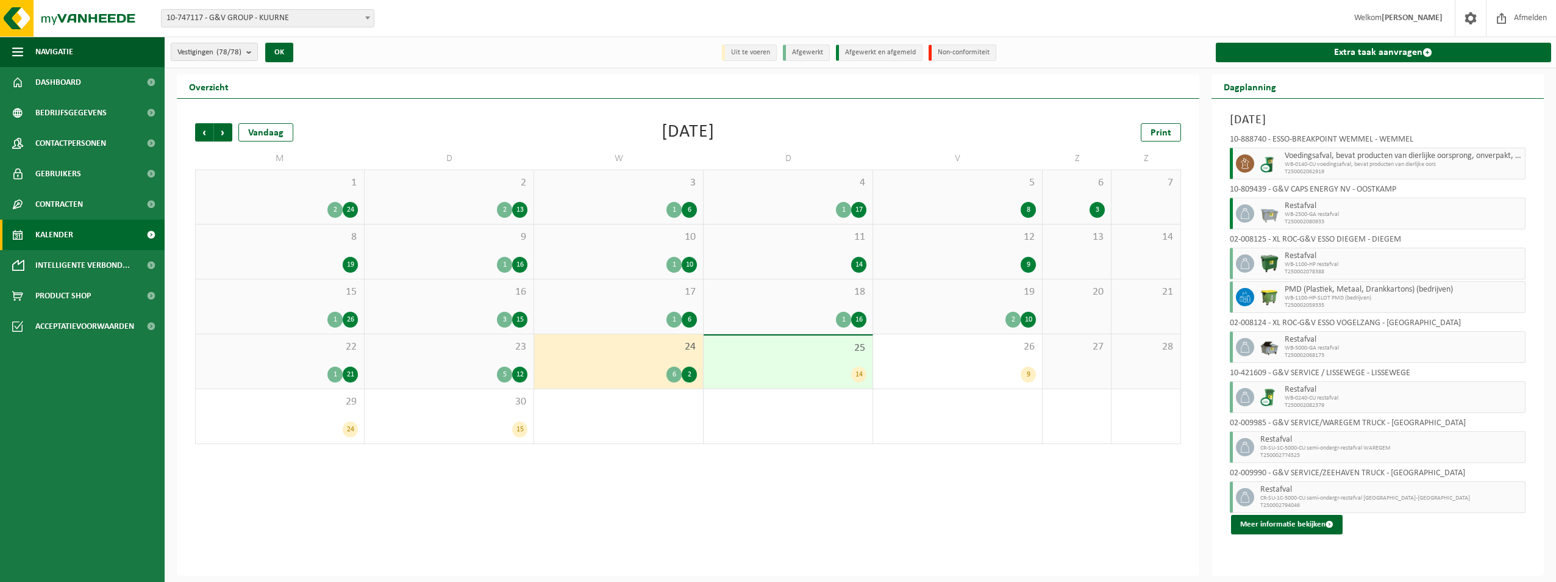
click at [1380, 449] on span "CR-SU-1C-5000-CU semi-ondergr-restafval WAREGEM" at bounding box center [1392, 448] width 262 height 7
click at [206, 131] on span "Vorige" at bounding box center [204, 132] width 18 height 18
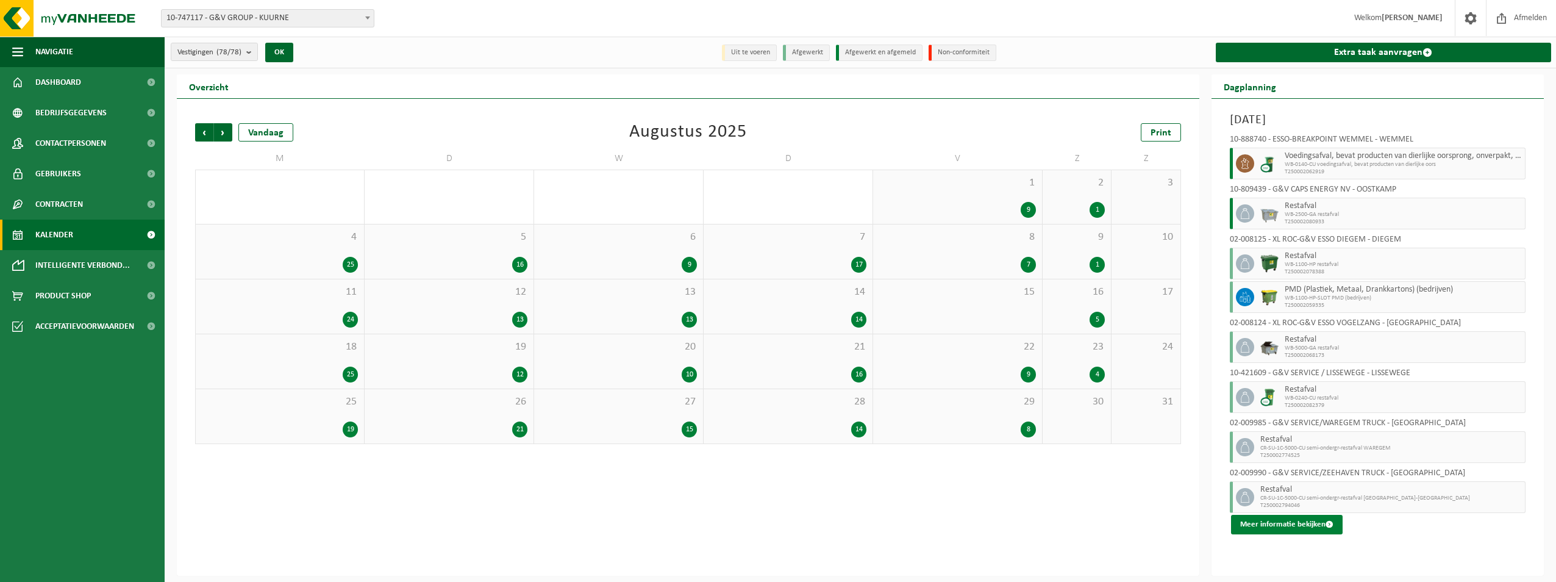
click at [1303, 526] on button "Meer informatie bekijken" at bounding box center [1287, 525] width 112 height 20
